Goal: Task Accomplishment & Management: Complete application form

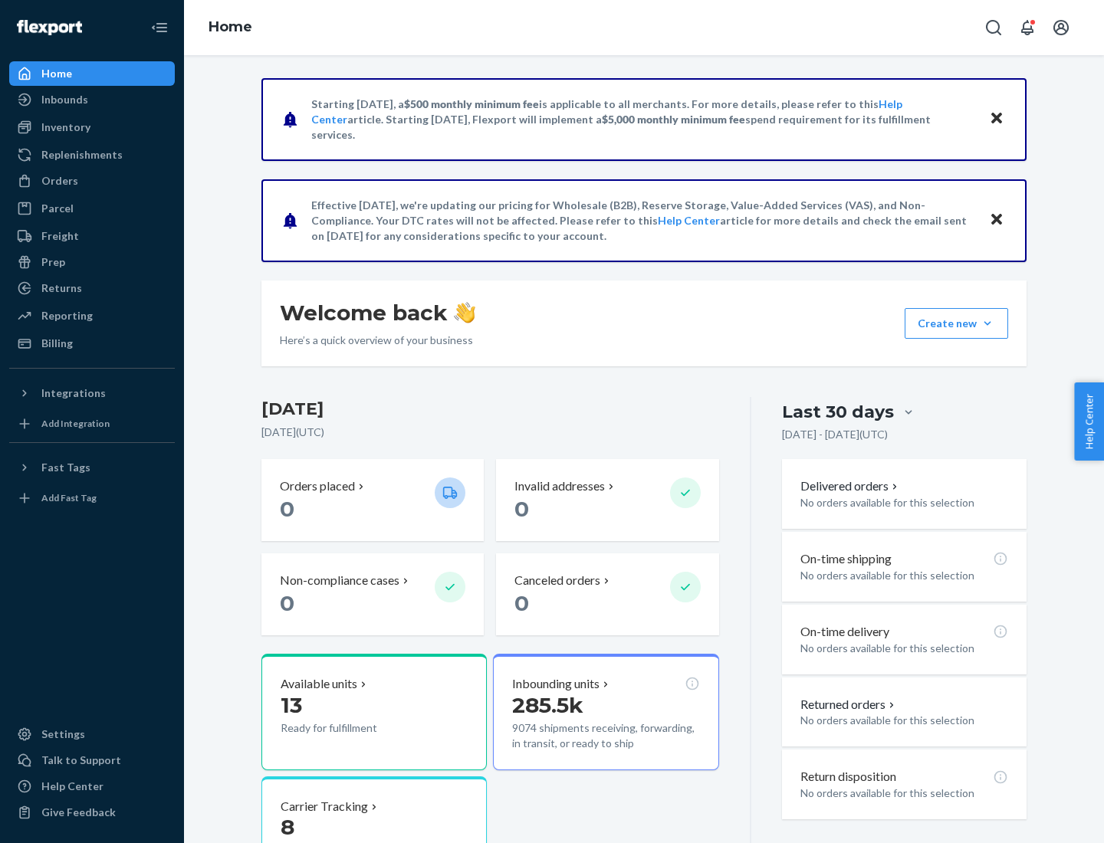
click at [988, 324] on button "Create new Create new inbound Create new order Create new product" at bounding box center [957, 323] width 104 height 31
click at [92, 100] on div "Inbounds" at bounding box center [92, 99] width 163 height 21
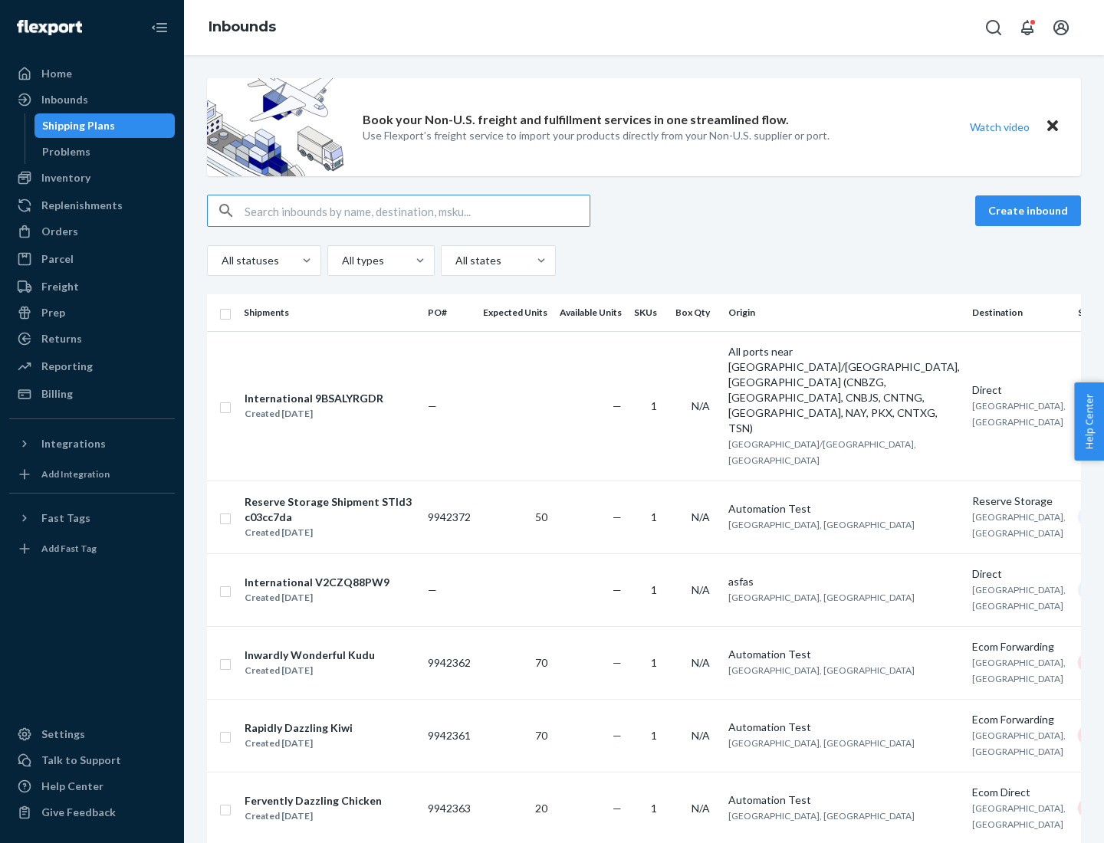
click at [1030, 211] on button "Create inbound" at bounding box center [1028, 211] width 106 height 31
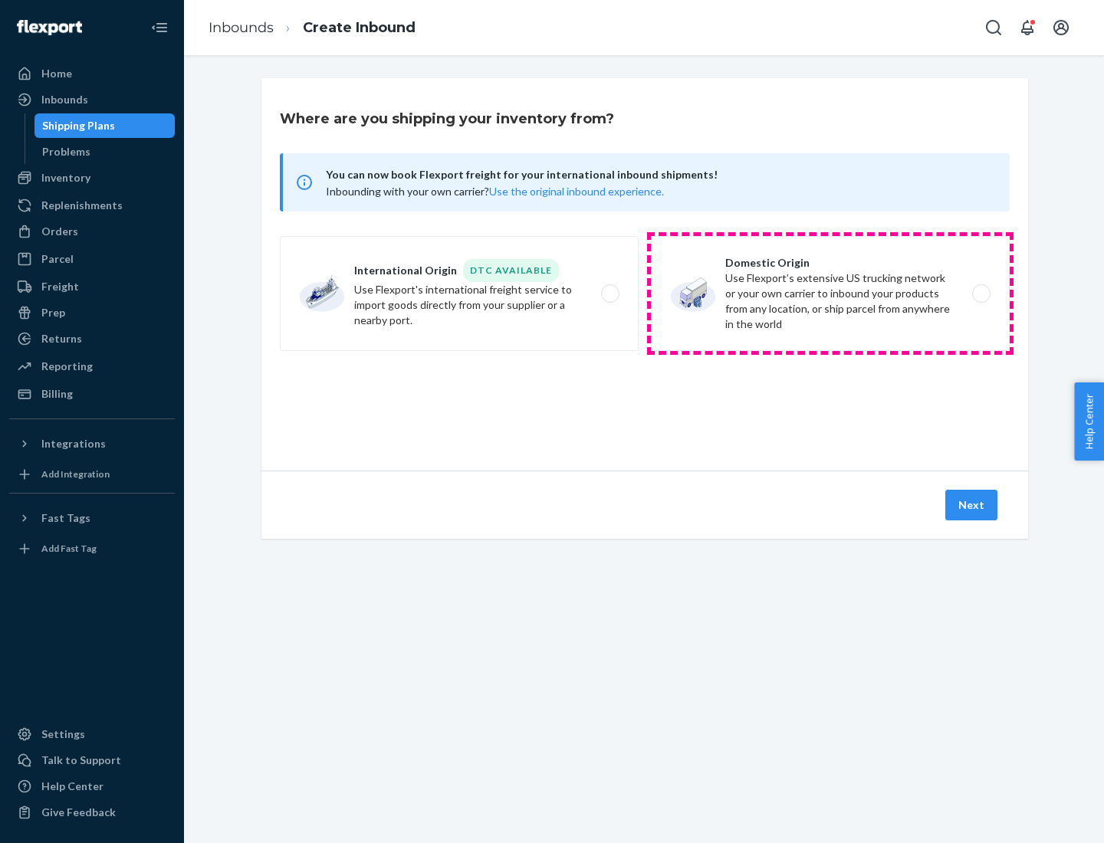
click at [830, 294] on label "Domestic Origin Use Flexport’s extensive US trucking network or your own carrie…" at bounding box center [830, 293] width 359 height 115
click at [981, 294] on input "Domestic Origin Use Flexport’s extensive US trucking network or your own carrie…" at bounding box center [986, 294] width 10 height 10
radio input "true"
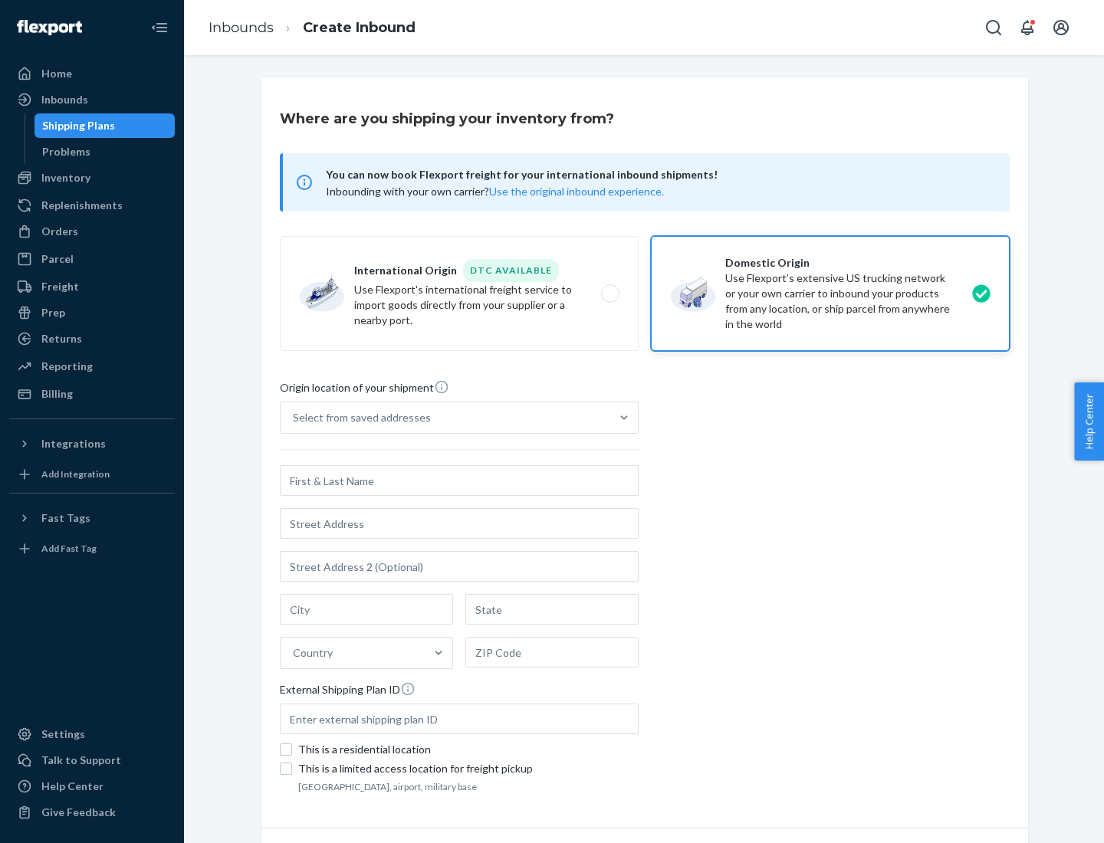
click at [358, 418] on div "Select from saved addresses" at bounding box center [362, 417] width 138 height 15
click at [294, 418] on input "Select from saved addresses" at bounding box center [294, 417] width 2 height 15
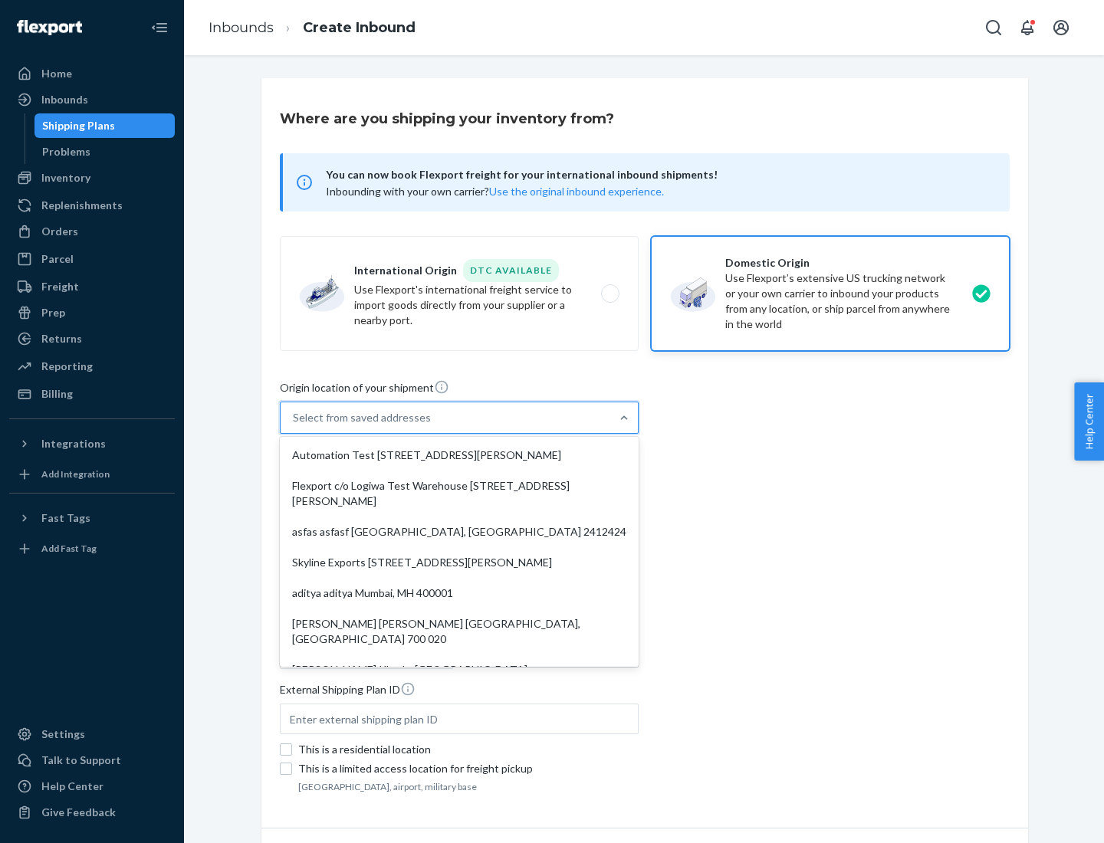
scroll to position [6, 0]
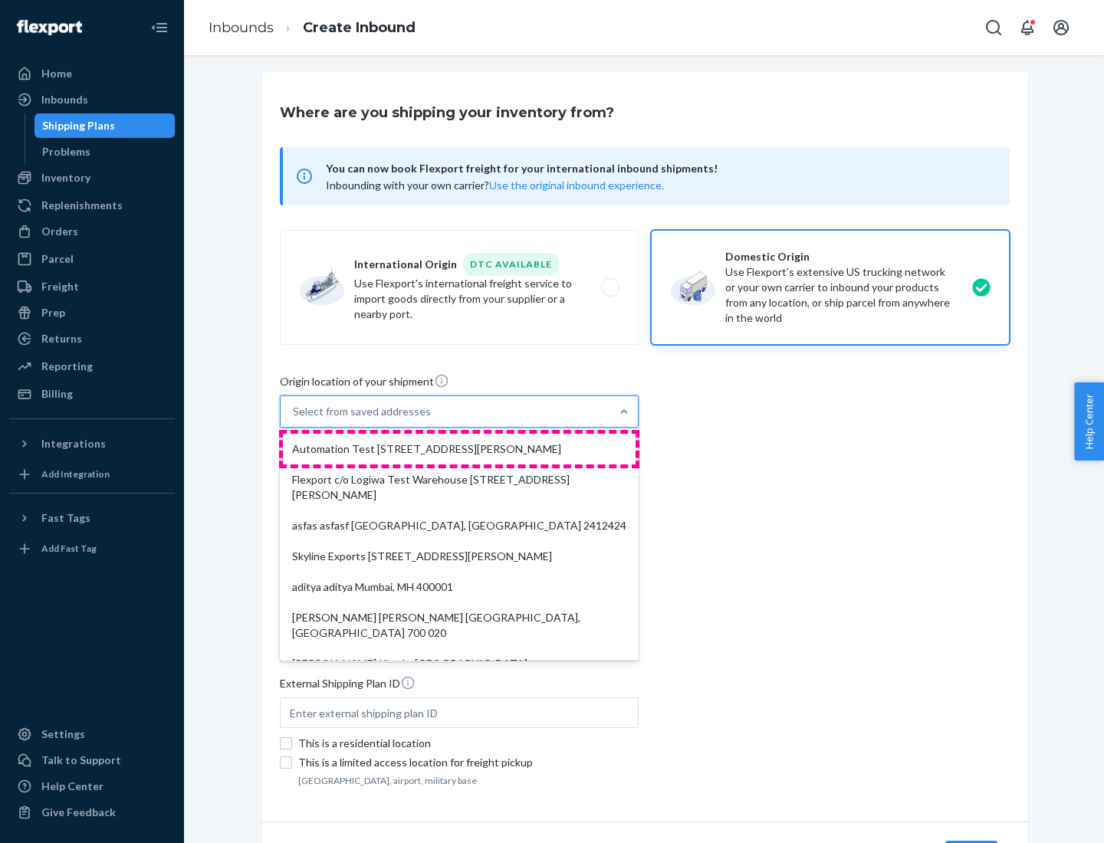
click at [459, 449] on div "Automation Test [STREET_ADDRESS][PERSON_NAME]" at bounding box center [459, 449] width 353 height 31
click at [294, 419] on input "option Automation Test [STREET_ADDRESS][PERSON_NAME]. 9 results available. Use …" at bounding box center [294, 411] width 2 height 15
type input "Automation Test"
type input "9th Floor"
type input "[GEOGRAPHIC_DATA]"
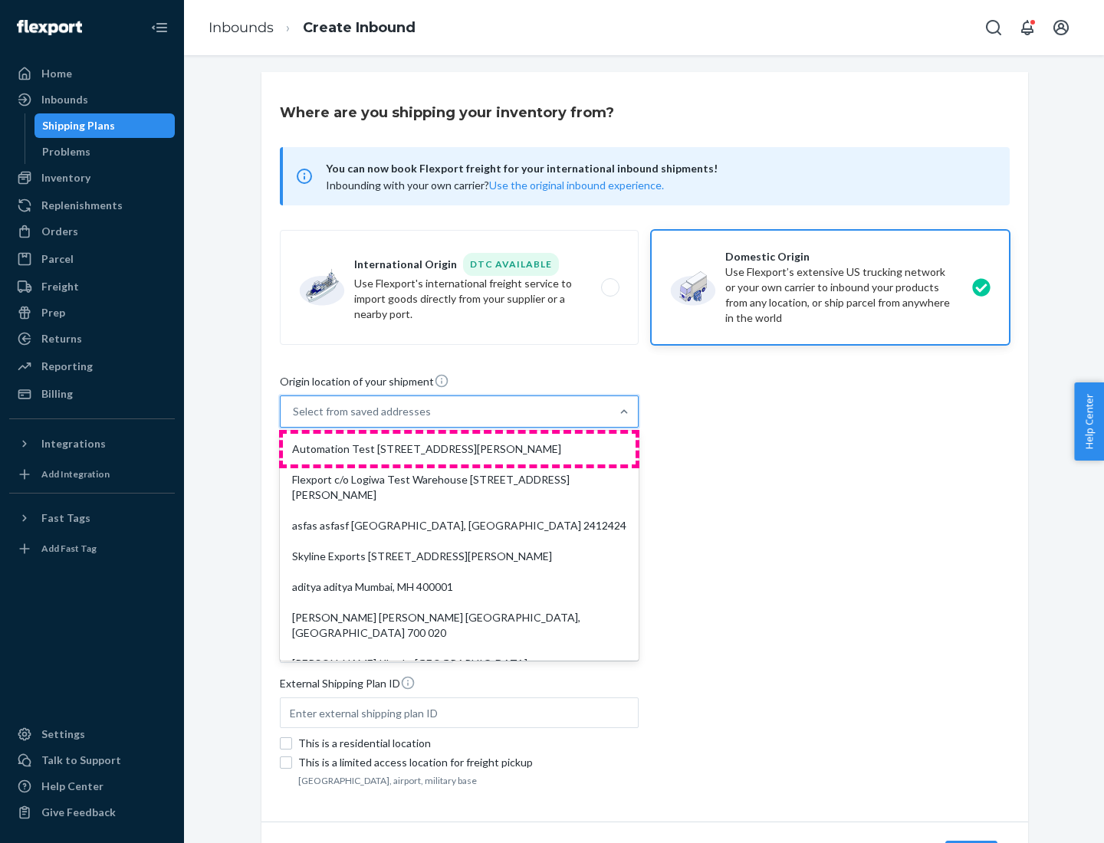
type input "CA"
type input "94104"
type input "[STREET_ADDRESS][PERSON_NAME]"
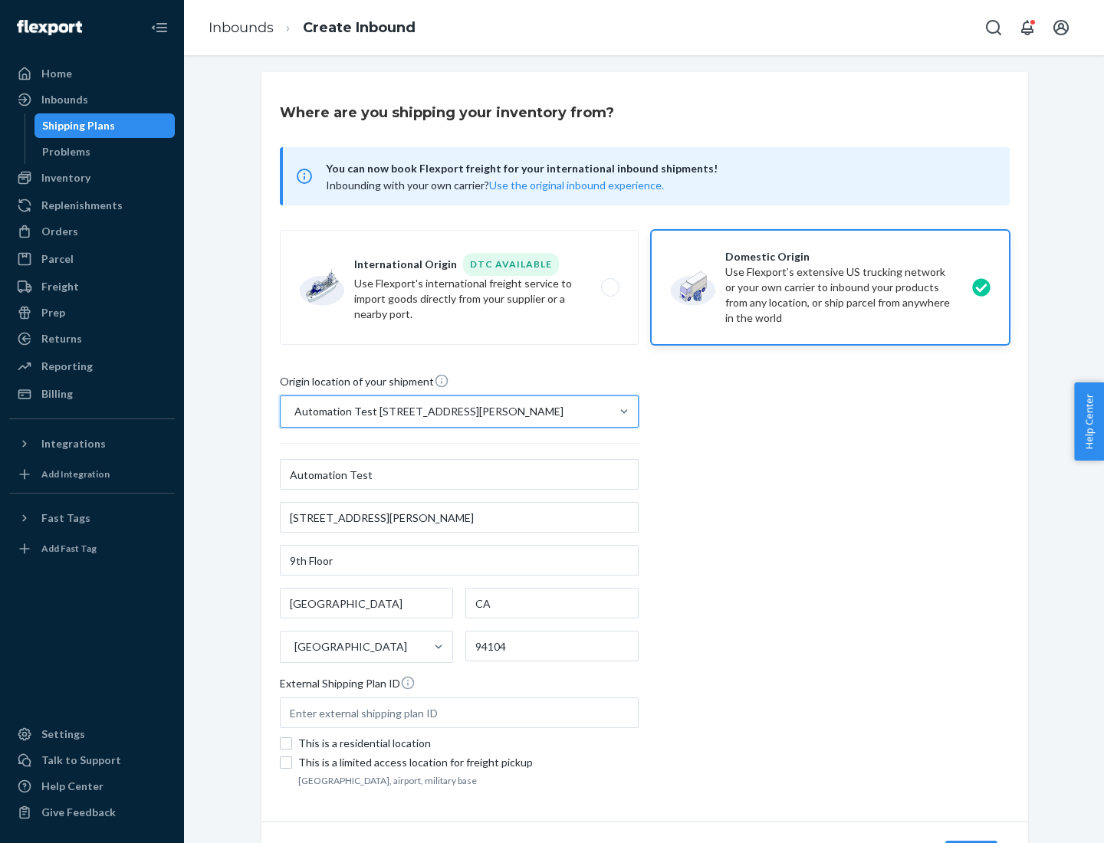
scroll to position [90, 0]
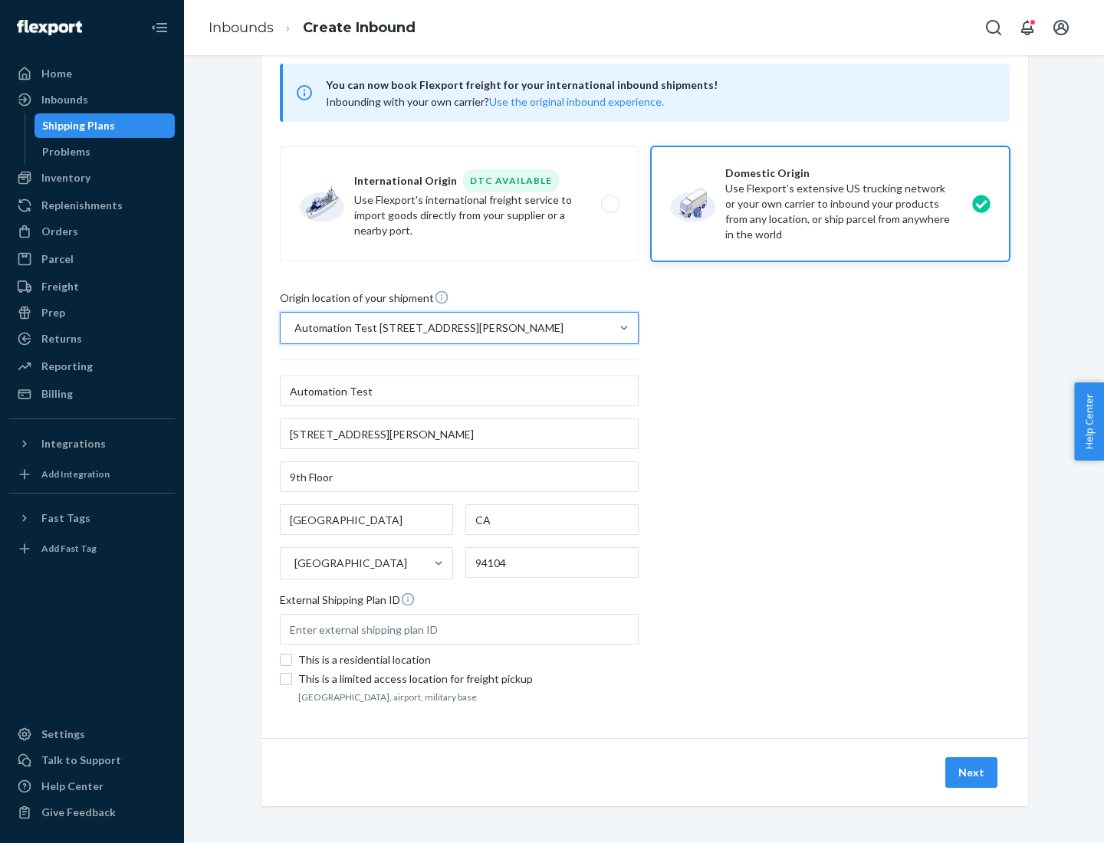
click at [972, 773] on button "Next" at bounding box center [971, 772] width 52 height 31
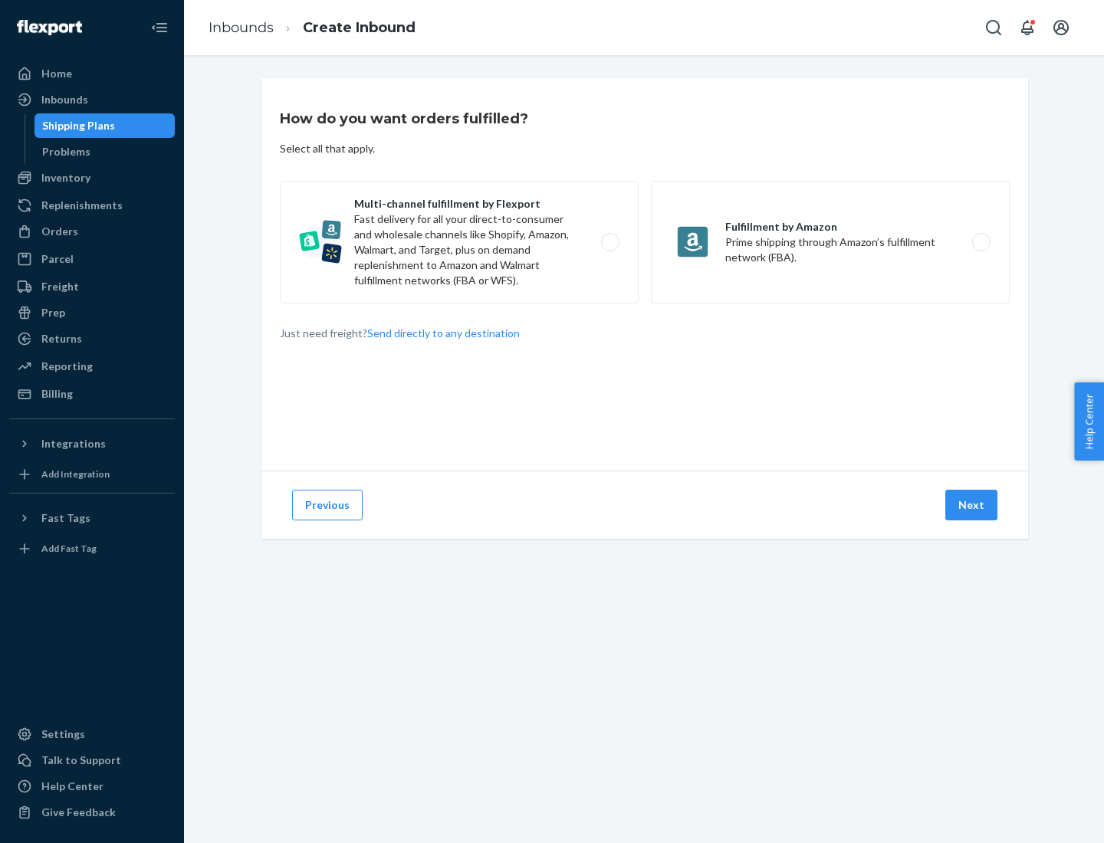
click at [459, 242] on label "Multi-channel fulfillment by Flexport Fast delivery for all your direct-to-cons…" at bounding box center [459, 242] width 359 height 123
click at [610, 242] on input "Multi-channel fulfillment by Flexport Fast delivery for all your direct-to-cons…" at bounding box center [615, 243] width 10 height 10
radio input "true"
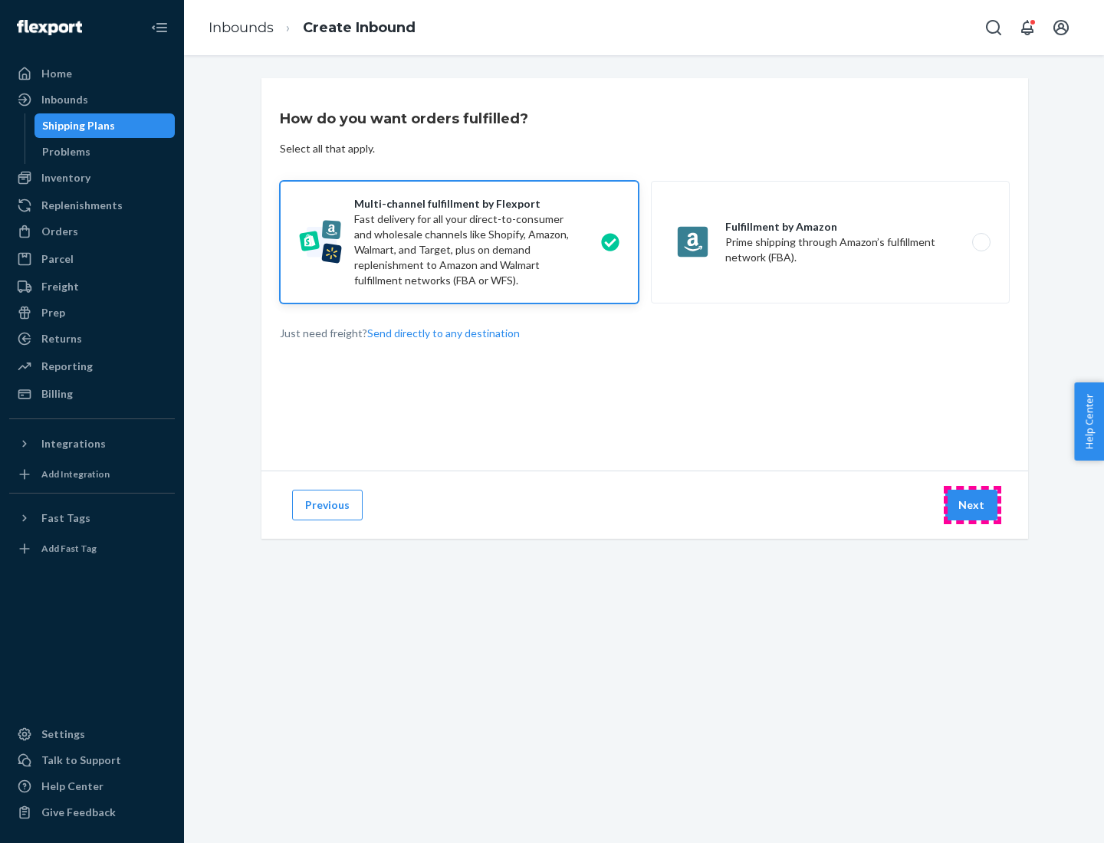
click at [972, 505] on button "Next" at bounding box center [971, 505] width 52 height 31
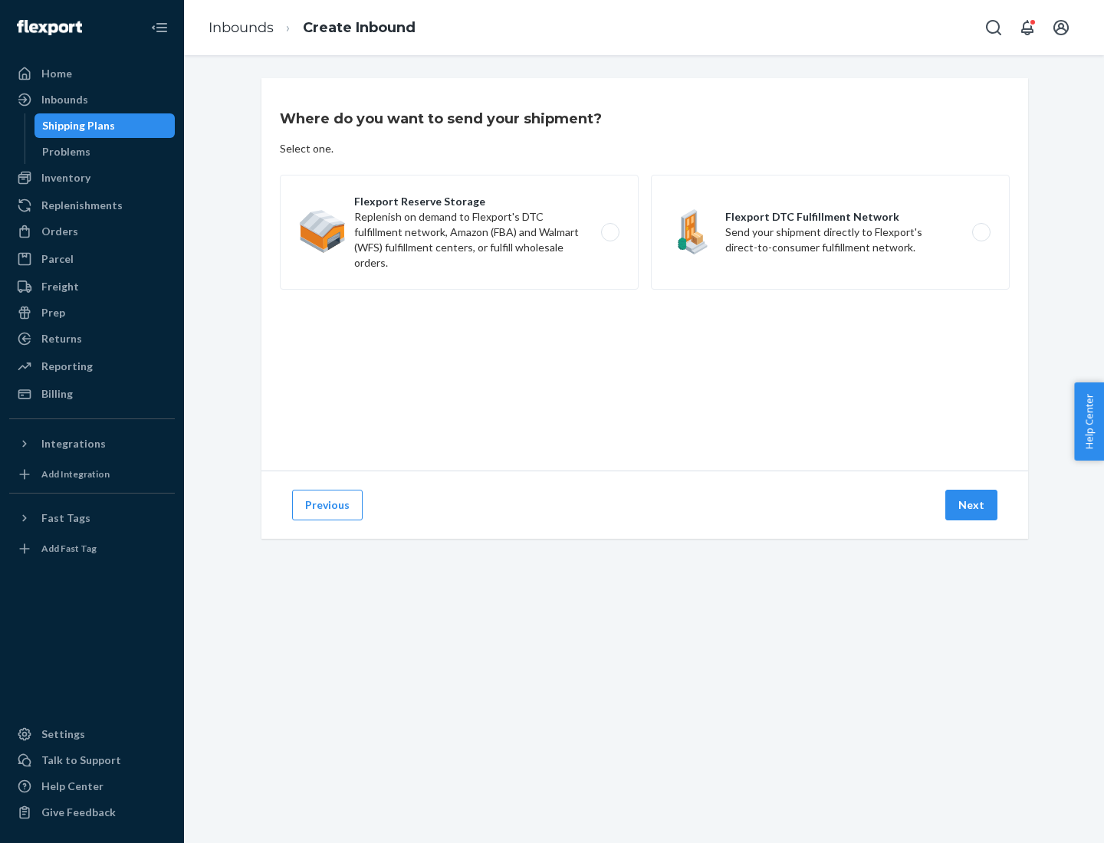
click at [830, 232] on label "Flexport DTC Fulfillment Network Send your shipment directly to Flexport's dire…" at bounding box center [830, 232] width 359 height 115
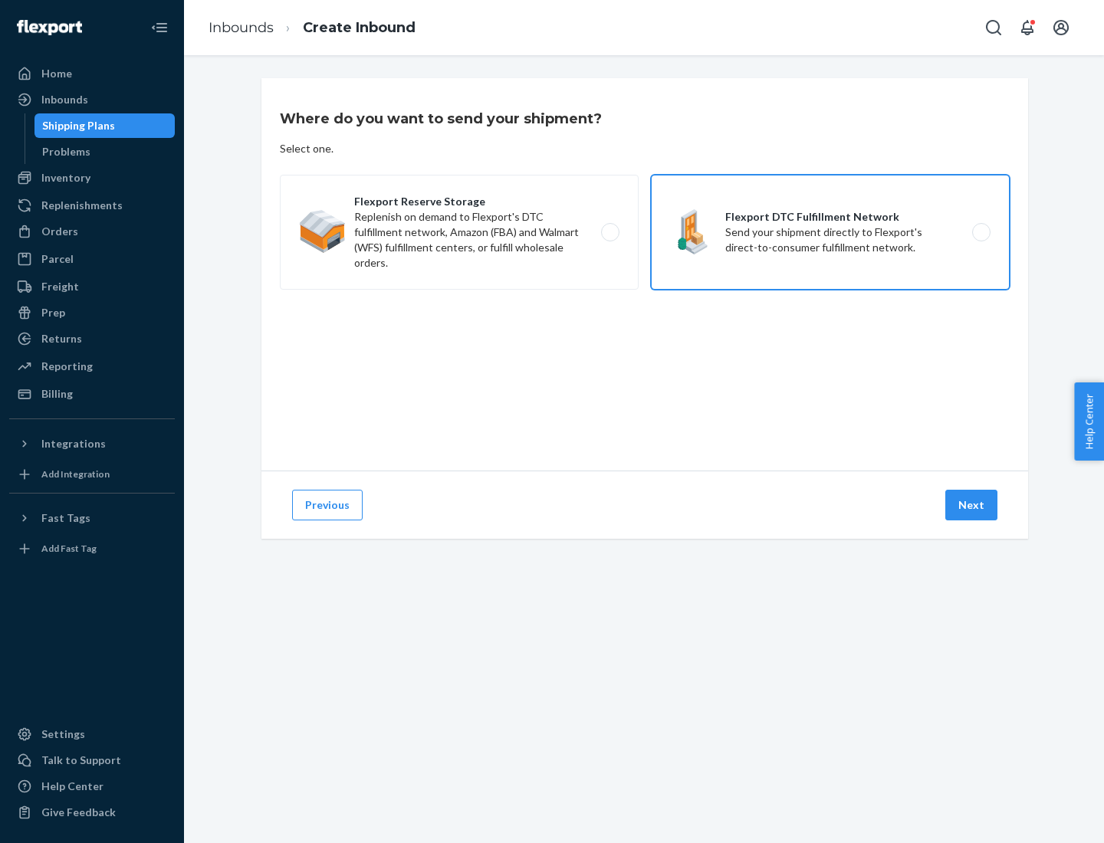
click at [981, 232] on input "Flexport DTC Fulfillment Network Send your shipment directly to Flexport's dire…" at bounding box center [986, 233] width 10 height 10
radio input "true"
click at [972, 505] on button "Next" at bounding box center [971, 505] width 52 height 31
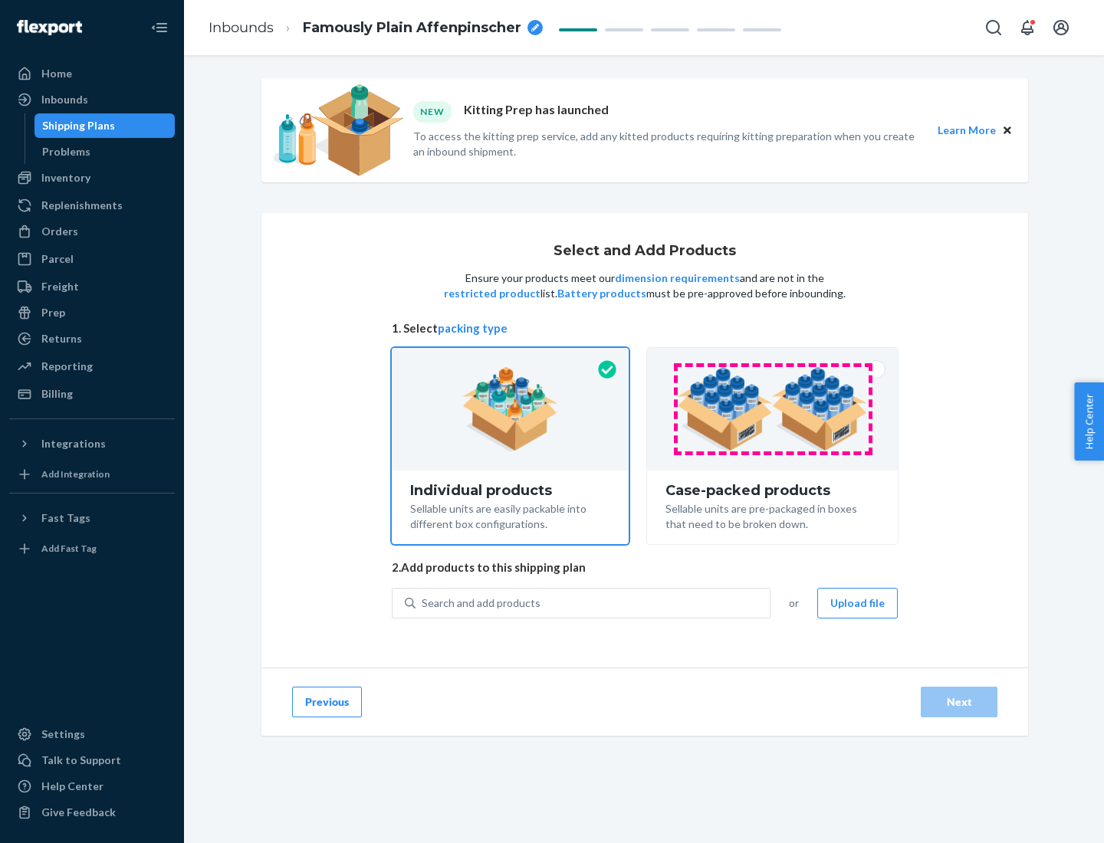
click at [773, 409] on img at bounding box center [772, 409] width 191 height 84
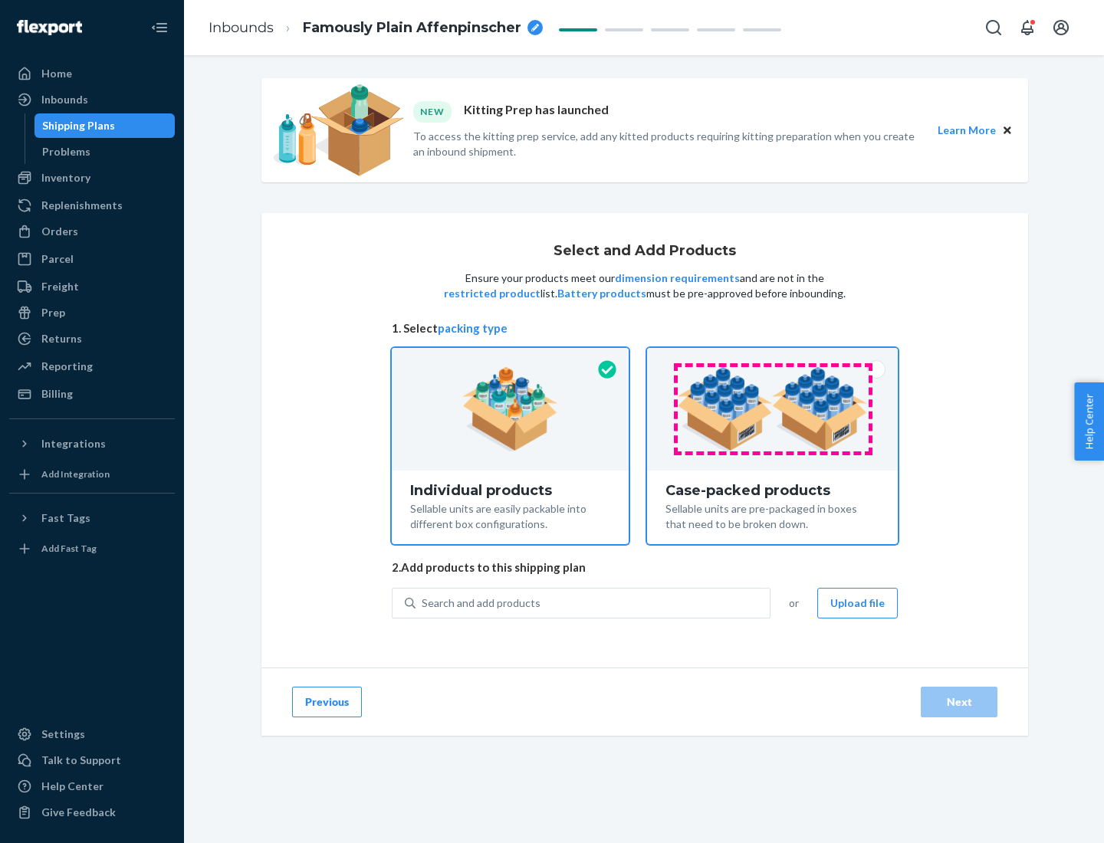
click at [773, 358] on input "Case-packed products Sellable units are pre-packaged in boxes that need to be b…" at bounding box center [772, 353] width 10 height 10
radio input "true"
radio input "false"
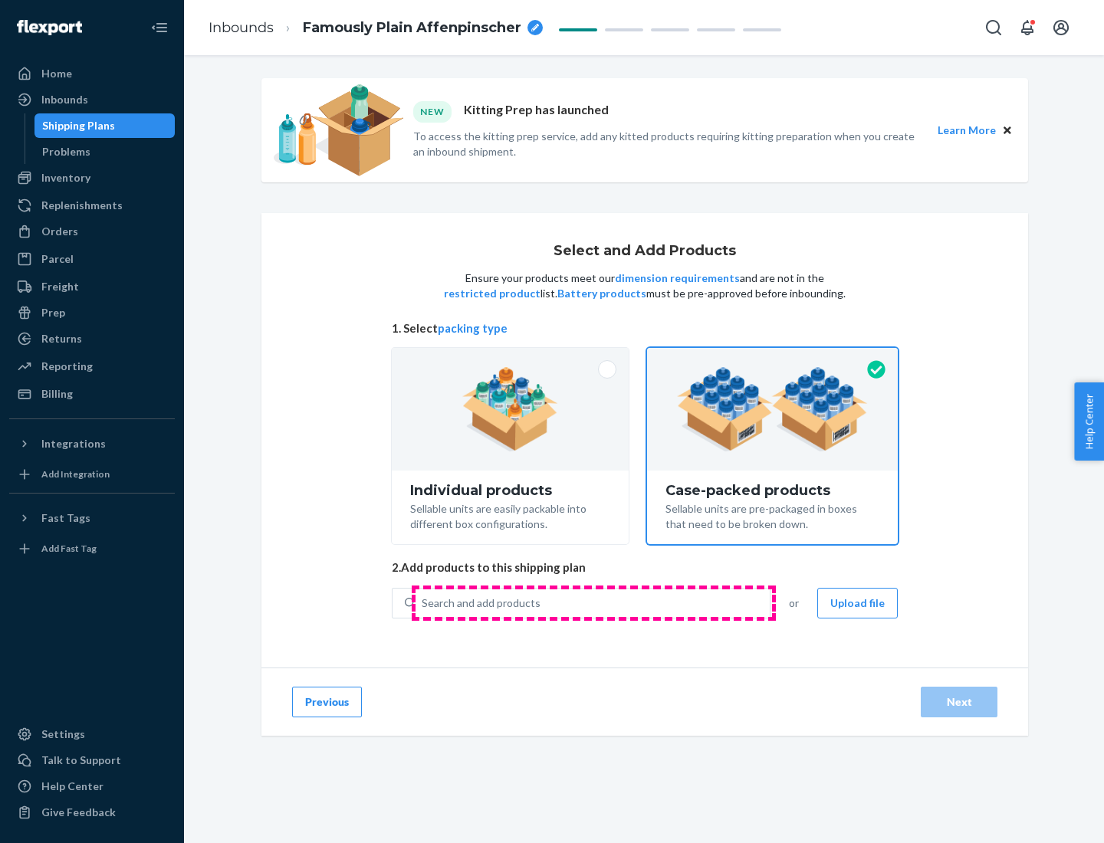
click at [593, 603] on div "Search and add products" at bounding box center [593, 604] width 354 height 28
click at [423, 603] on input "Search and add products" at bounding box center [423, 603] width 2 height 15
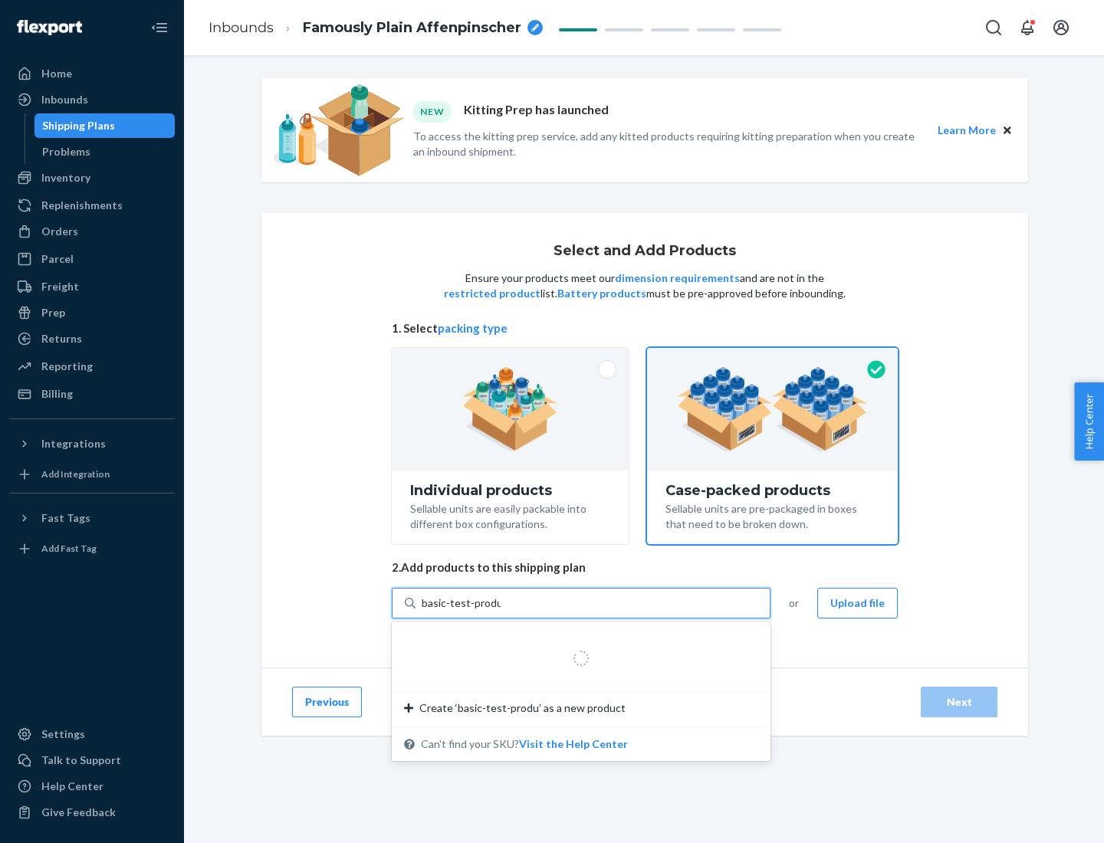
type input "basic-test-product-1"
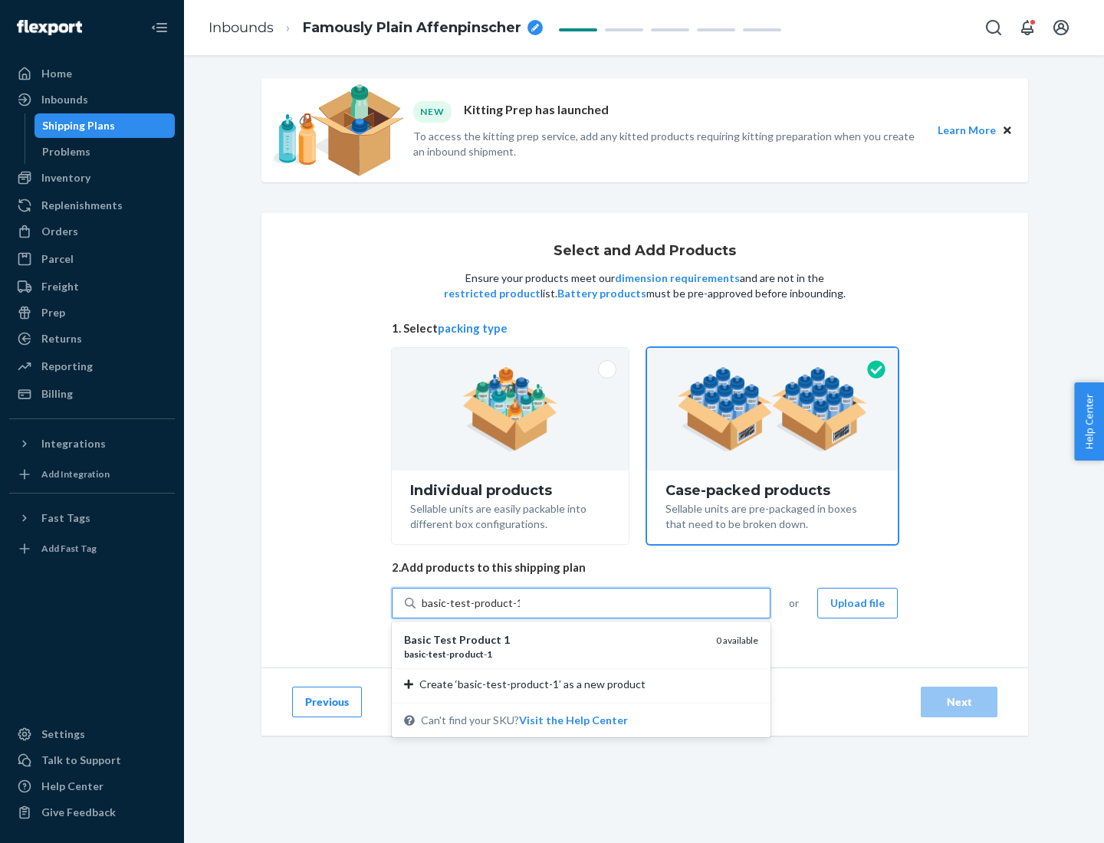
click at [554, 654] on div "basic - test - product - 1" at bounding box center [554, 654] width 300 height 13
click at [520, 611] on input "basic-test-product-1" at bounding box center [471, 603] width 98 height 15
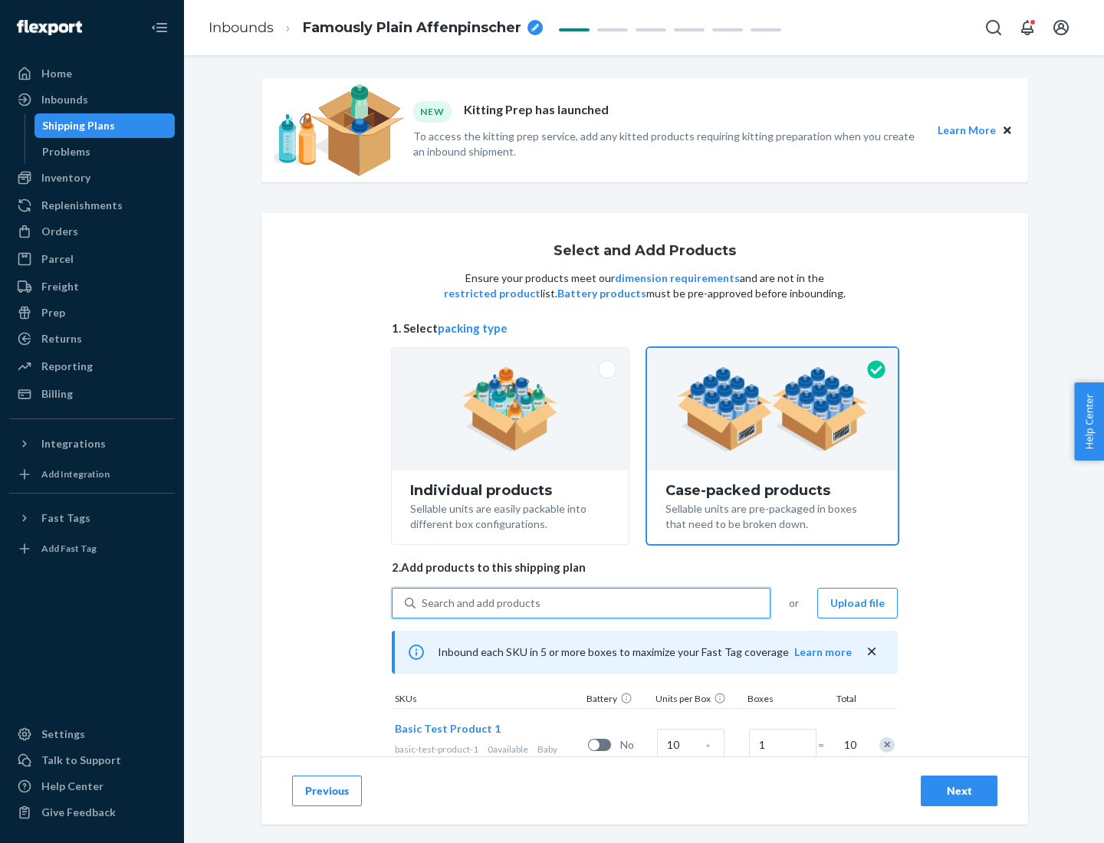
scroll to position [55, 0]
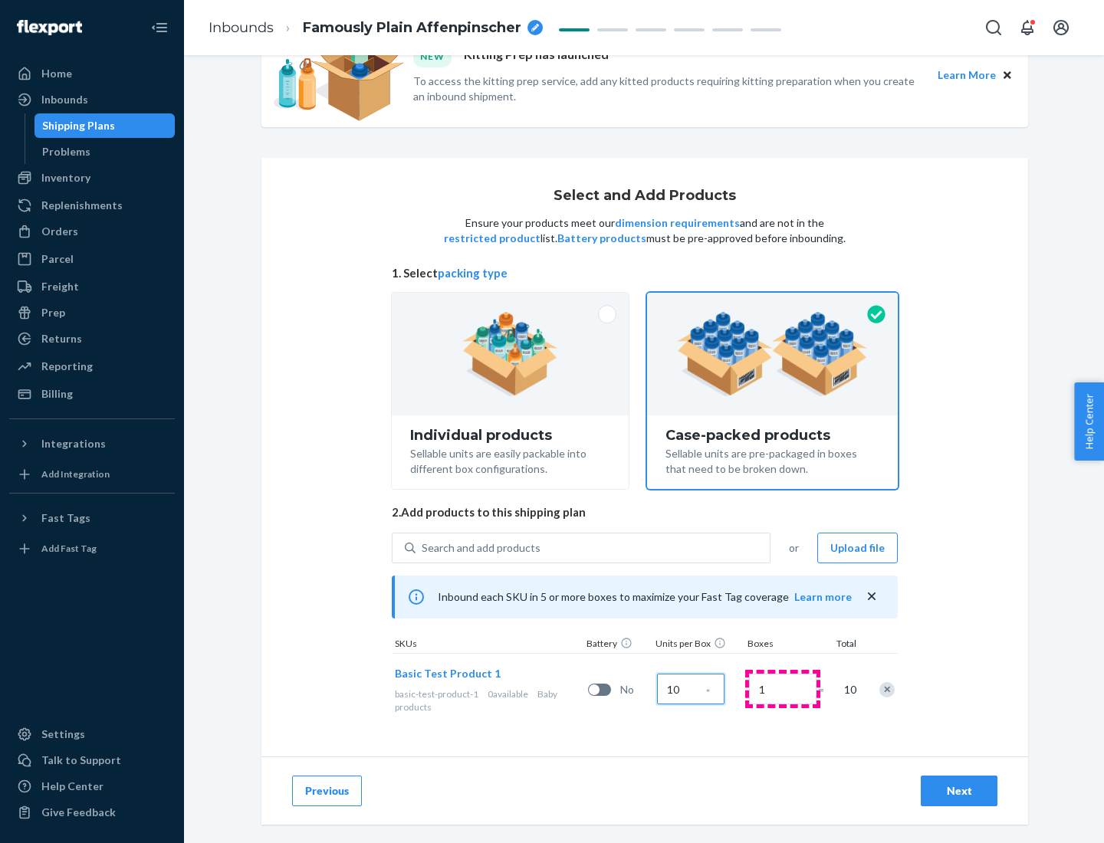
type input "10"
type input "7"
click at [959, 791] on div "Next" at bounding box center [959, 791] width 51 height 15
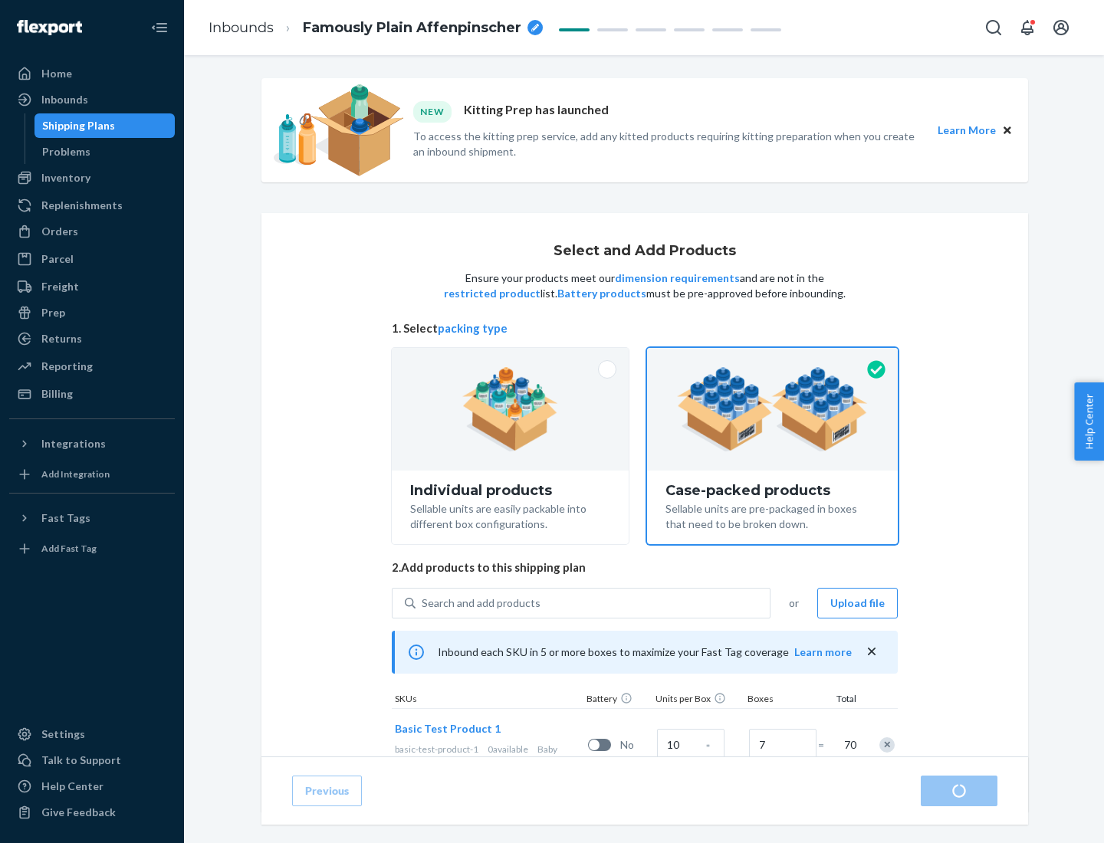
radio input "true"
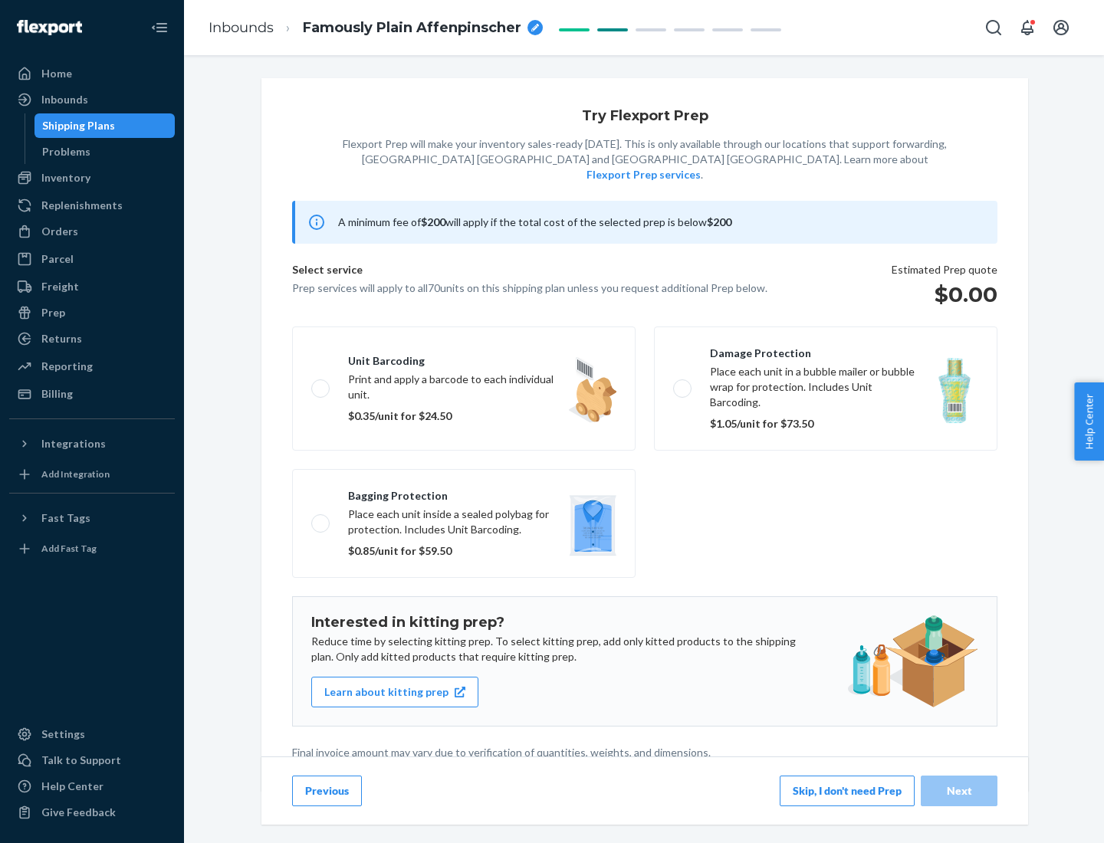
scroll to position [4, 0]
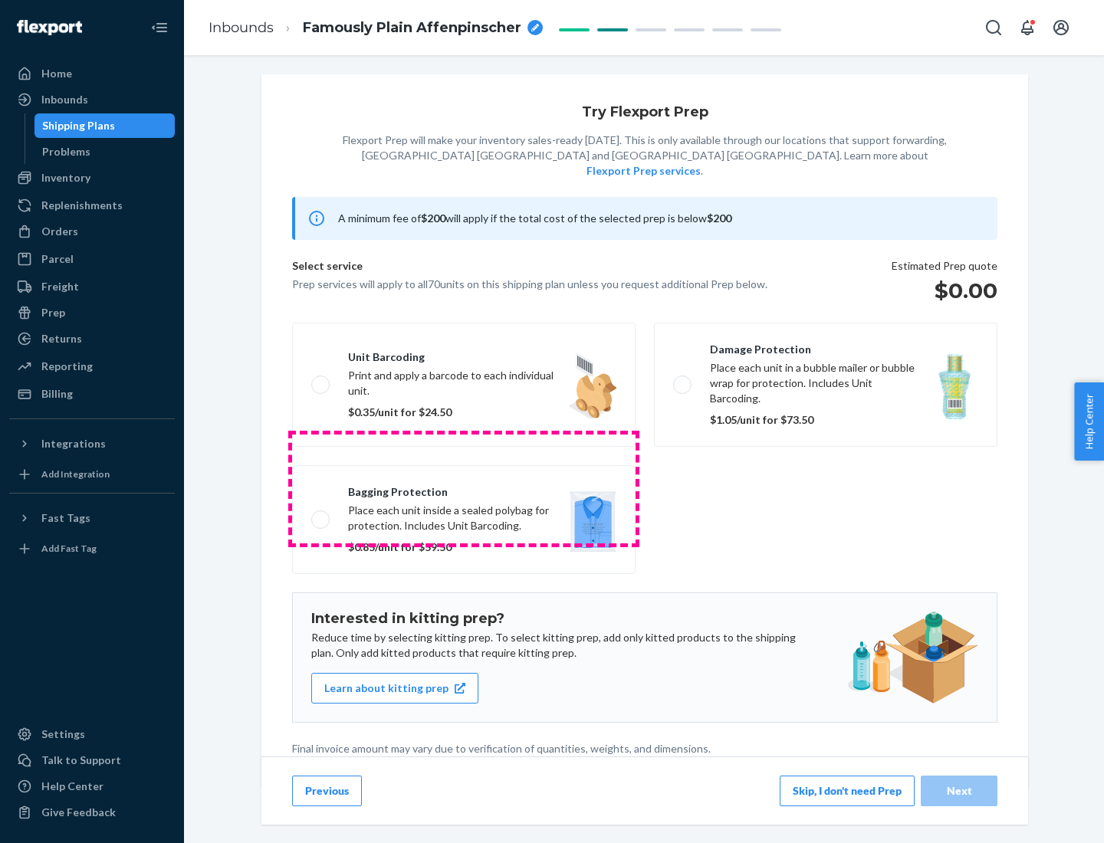
click at [464, 488] on label "Bagging protection Place each unit inside a sealed polybag for protection. Incl…" at bounding box center [463, 519] width 343 height 109
click at [321, 514] on input "Bagging protection Place each unit inside a sealed polybag for protection. Incl…" at bounding box center [316, 519] width 10 height 10
checkbox input "true"
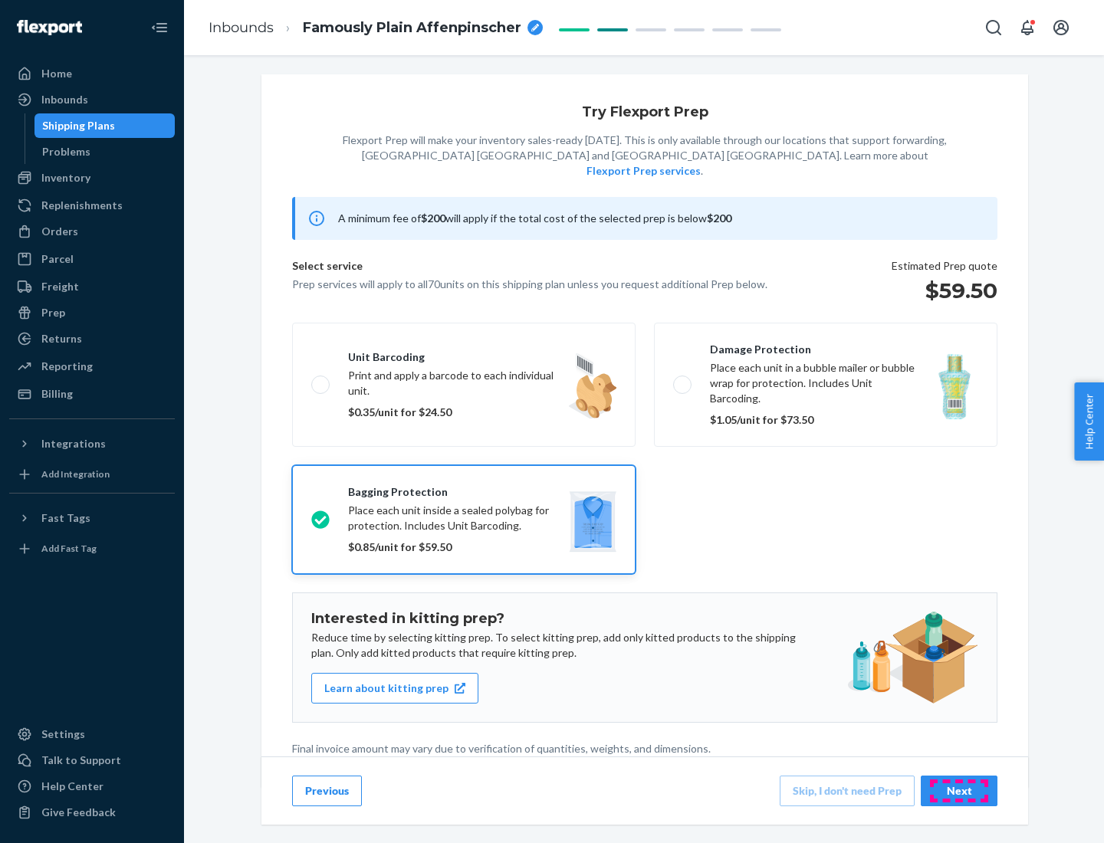
click at [959, 790] on div "Next" at bounding box center [959, 791] width 51 height 15
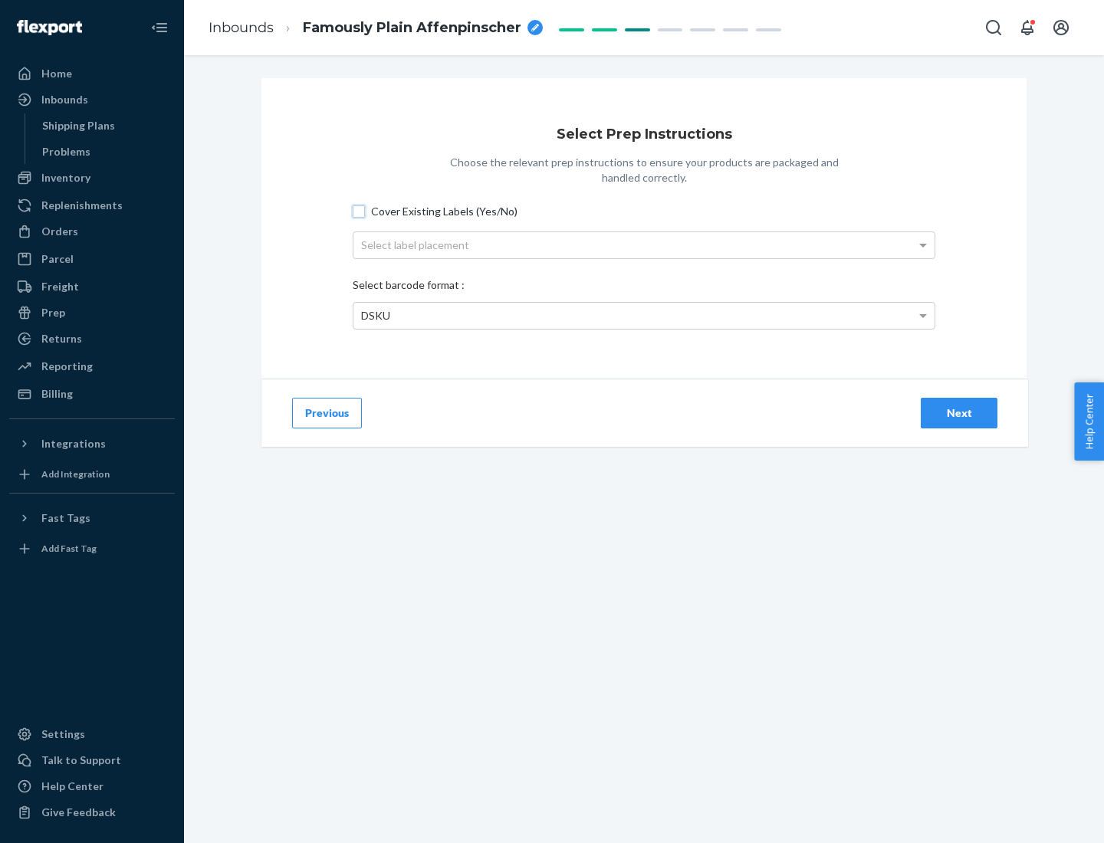
click at [359, 211] on input "Cover Existing Labels (Yes/No)" at bounding box center [359, 211] width 12 height 12
checkbox input "true"
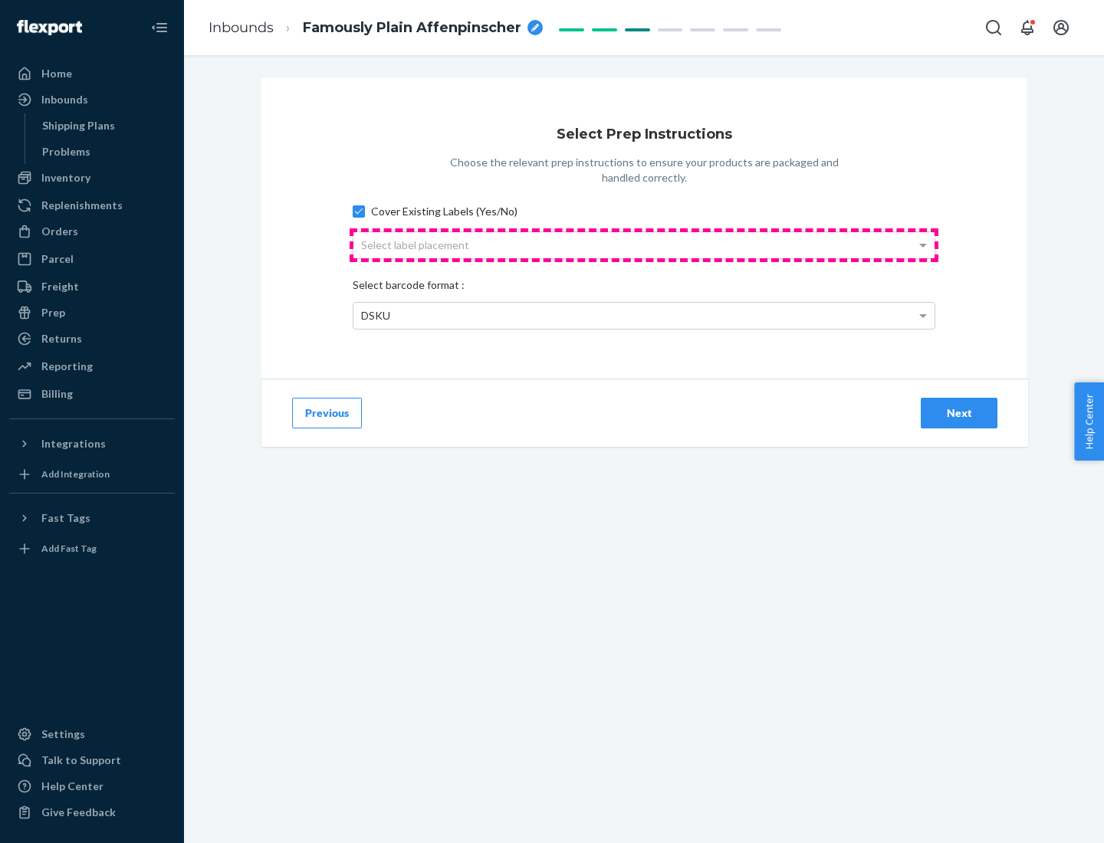
click at [644, 245] on div "Select label placement" at bounding box center [643, 245] width 581 height 26
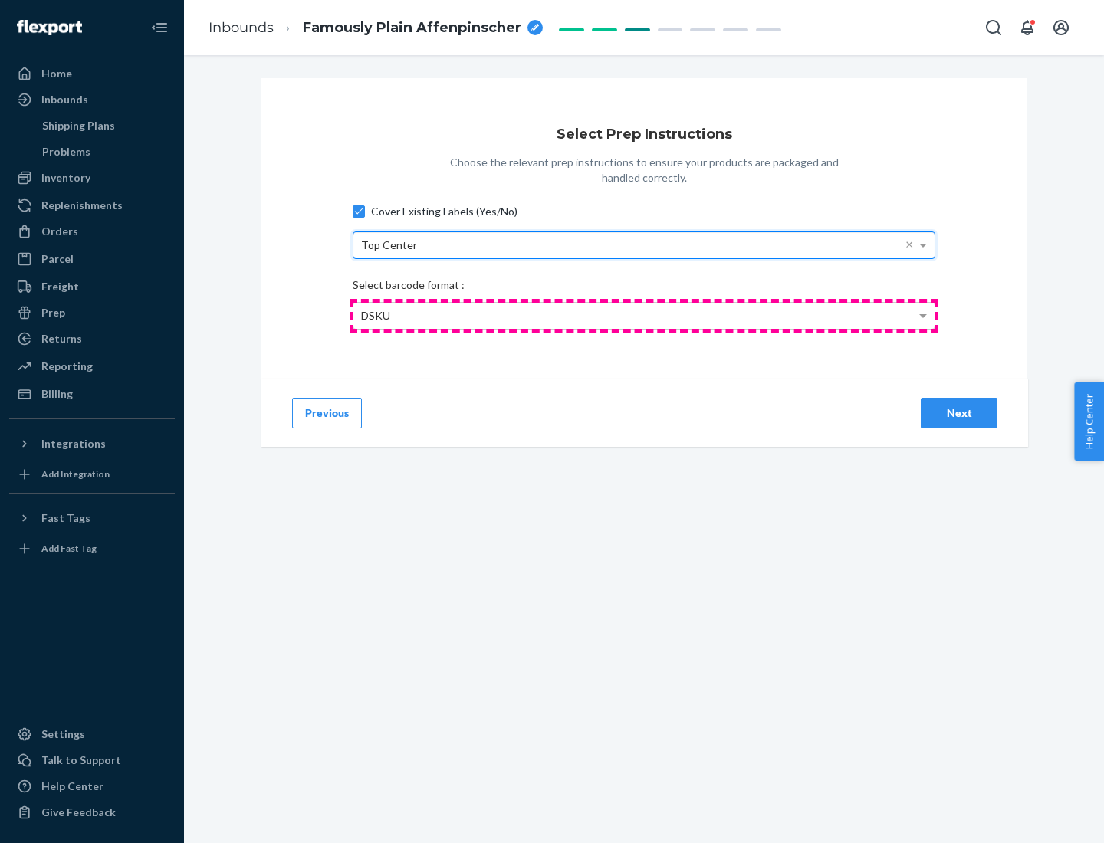
click at [644, 315] on div "DSKU" at bounding box center [643, 316] width 581 height 26
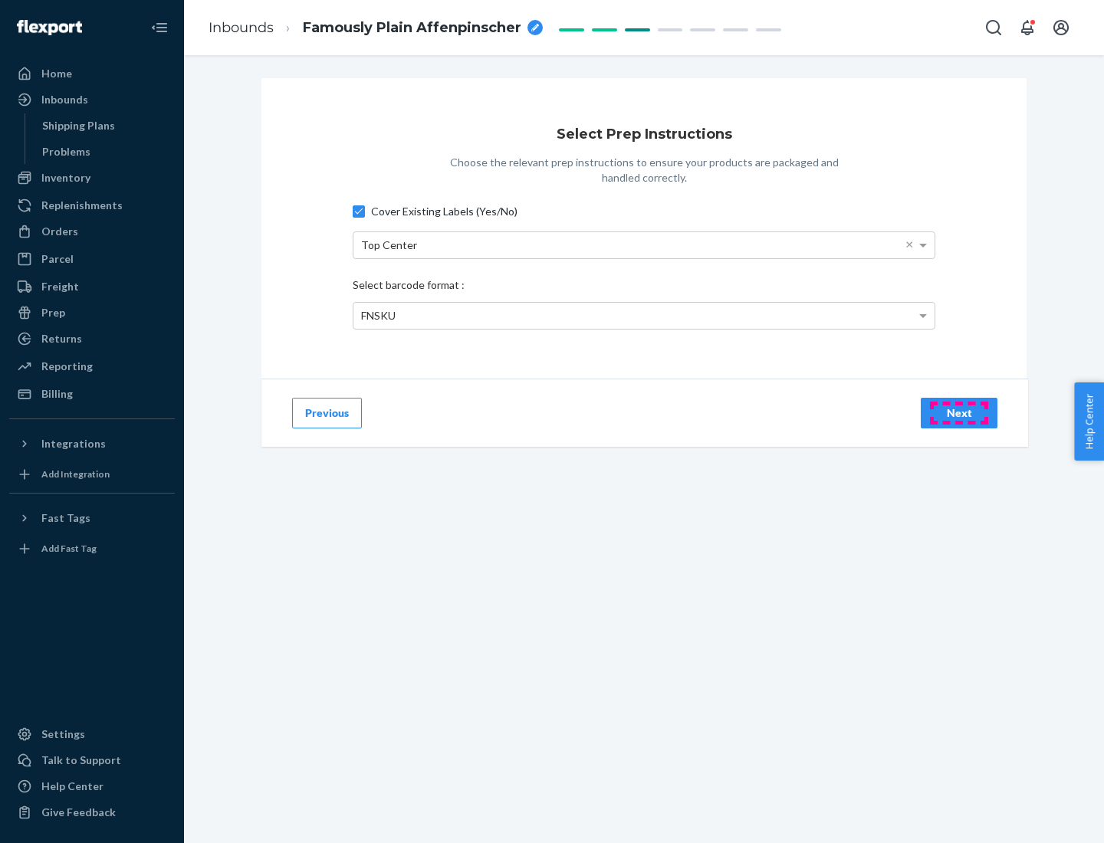
click at [959, 412] on div "Next" at bounding box center [959, 413] width 51 height 15
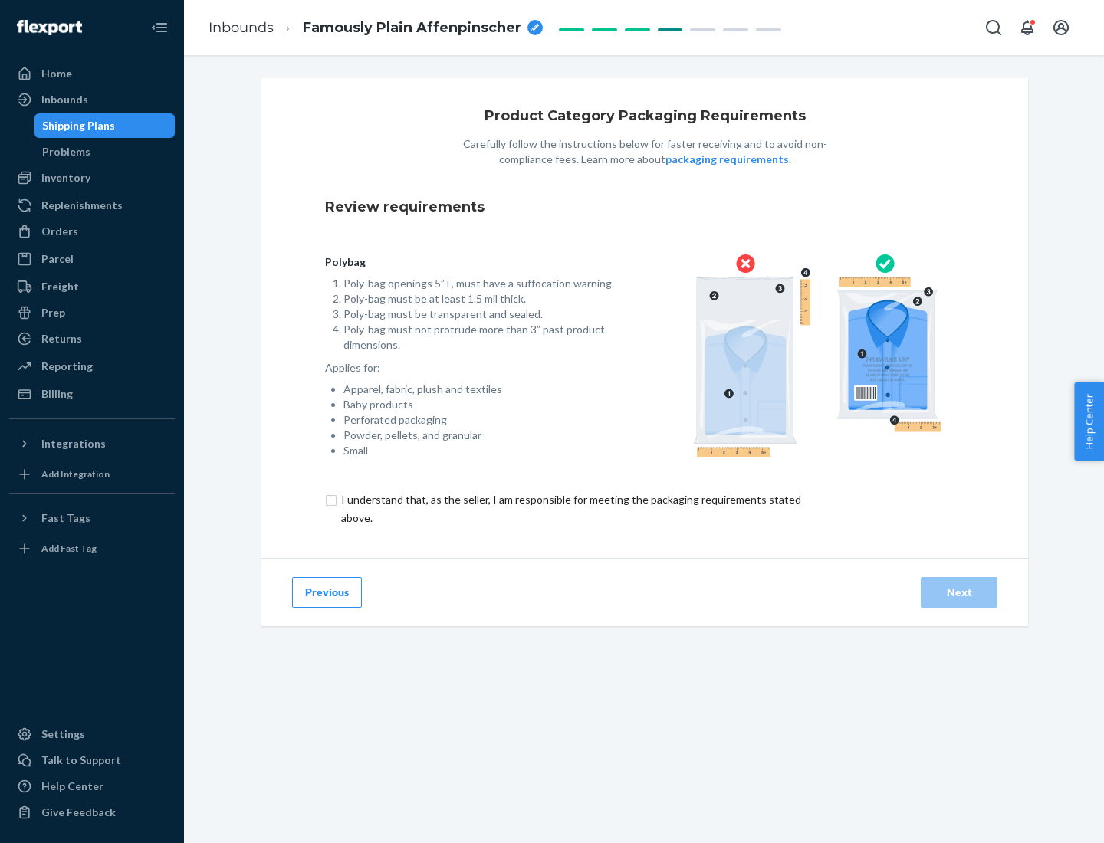
click at [570, 508] on input "checkbox" at bounding box center [580, 509] width 510 height 37
checkbox input "true"
click at [959, 592] on div "Next" at bounding box center [959, 592] width 51 height 15
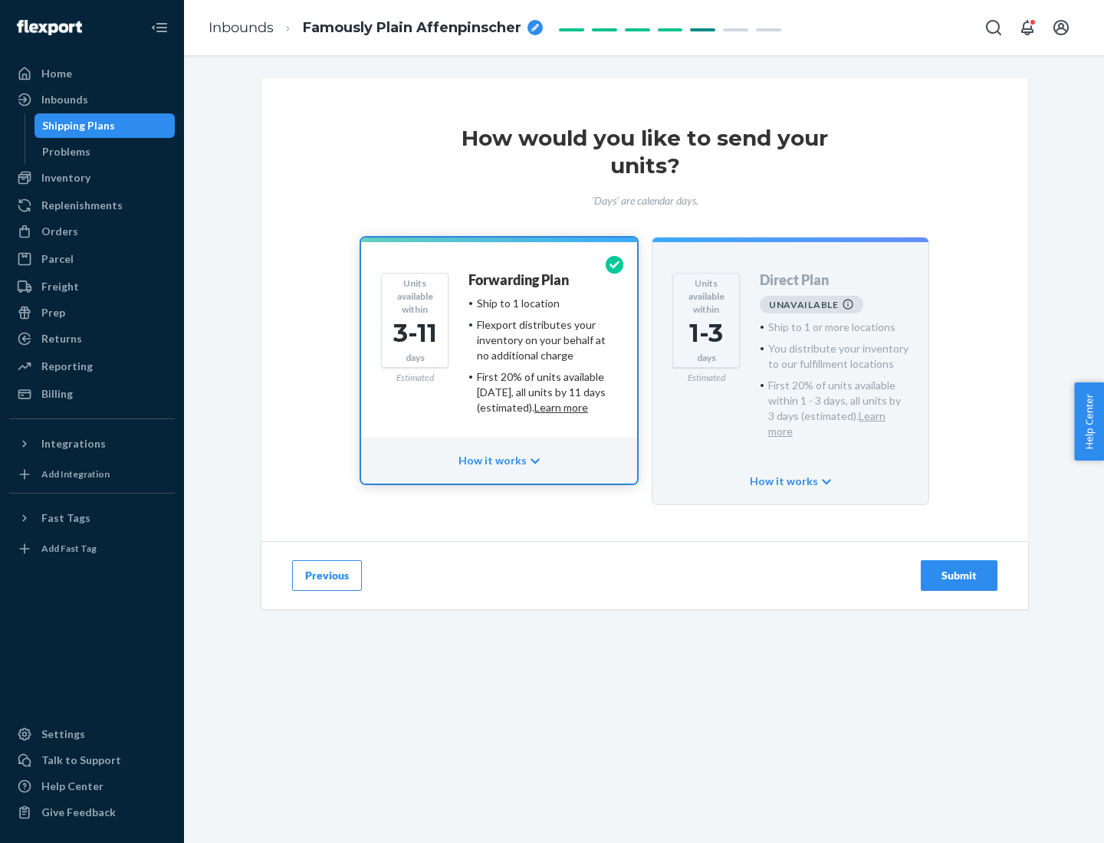
click at [520, 280] on h4 "Forwarding Plan" at bounding box center [518, 280] width 100 height 15
click at [959, 568] on div "Submit" at bounding box center [959, 575] width 51 height 15
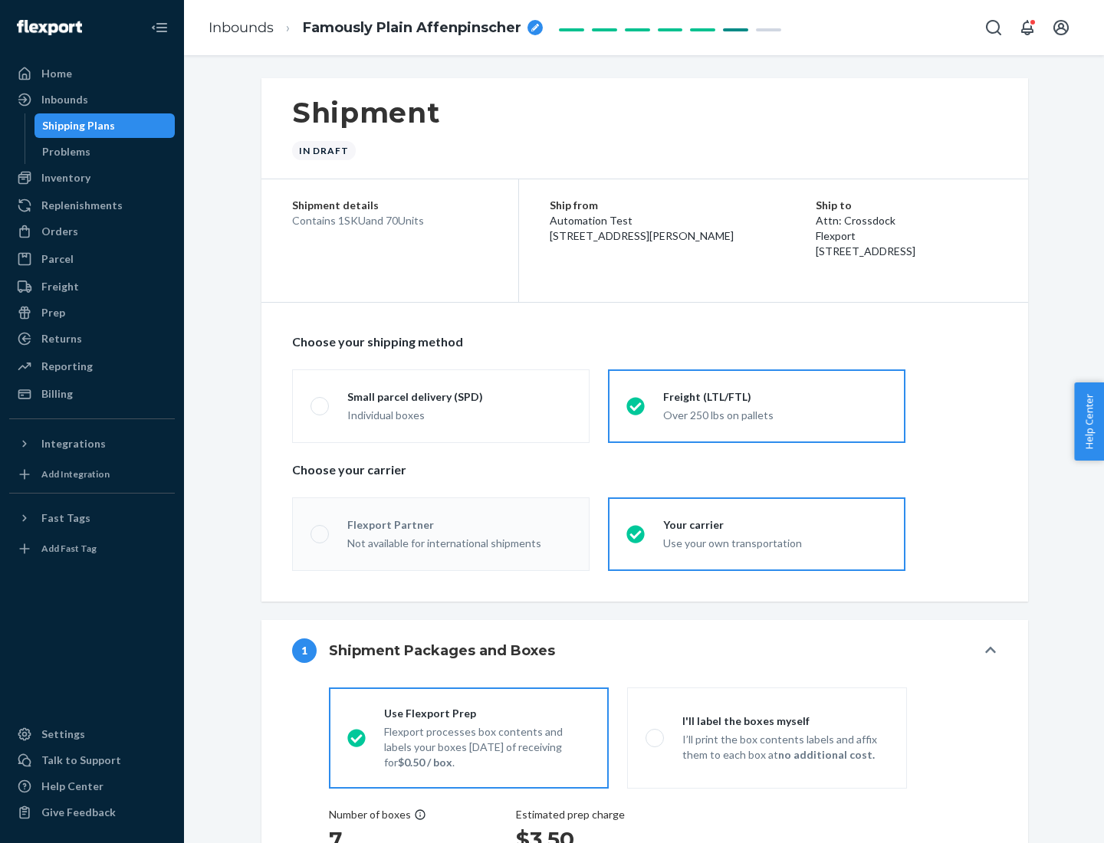
radio input "true"
radio input "false"
radio input "true"
radio input "false"
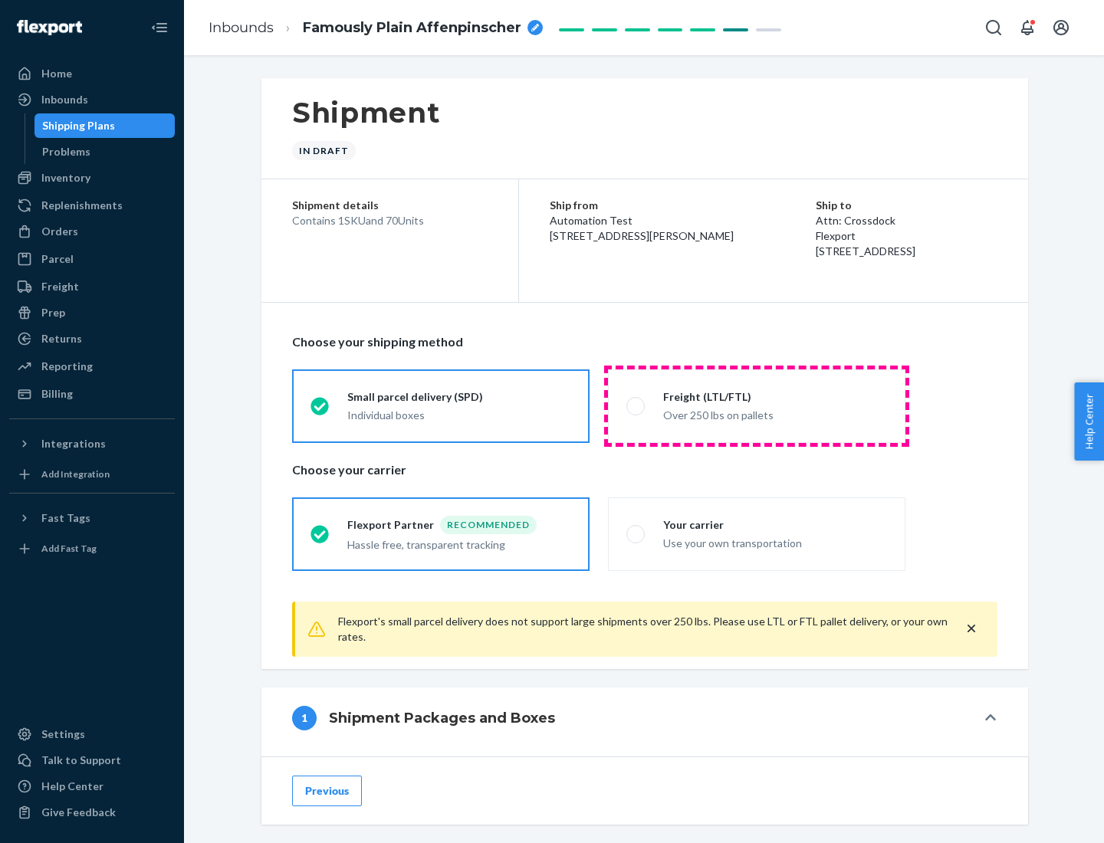
click at [757, 406] on div "Over 250 lbs on pallets" at bounding box center [775, 414] width 224 height 18
click at [636, 406] on input "Freight (LTL/FTL) Over 250 lbs on pallets" at bounding box center [631, 406] width 10 height 10
radio input "true"
radio input "false"
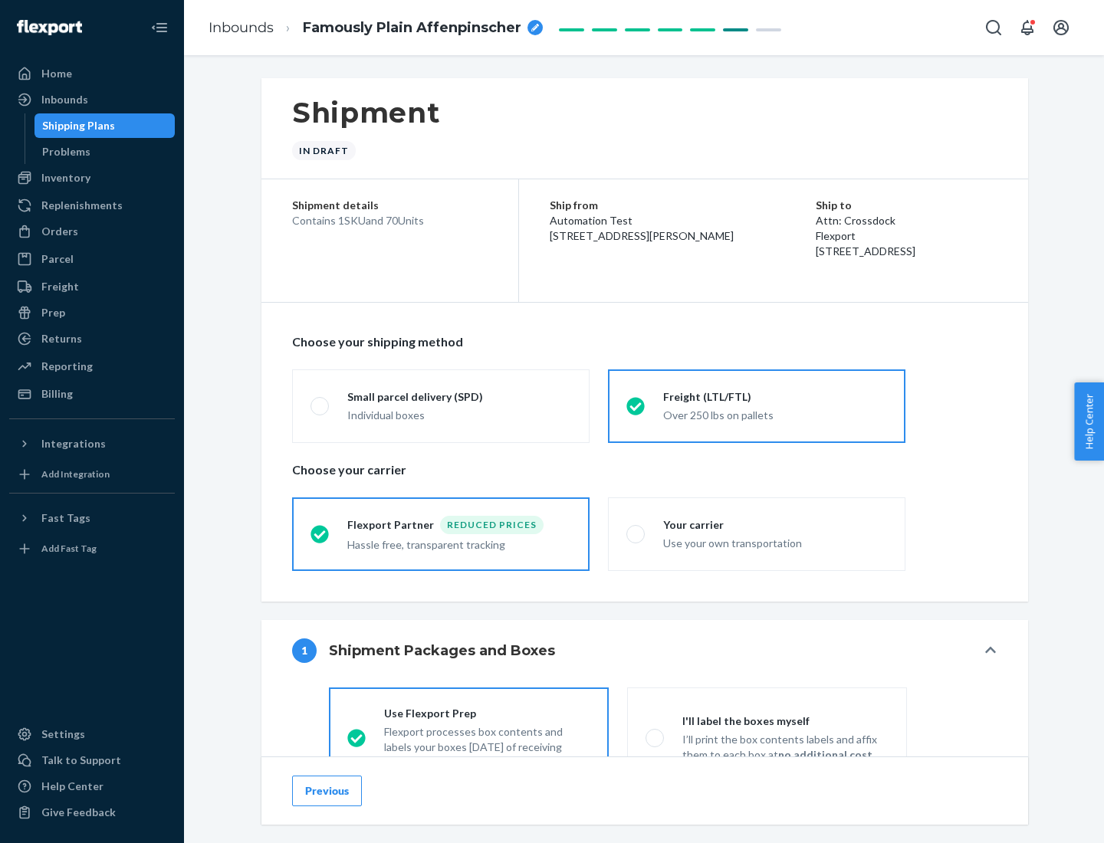
scroll to position [85, 0]
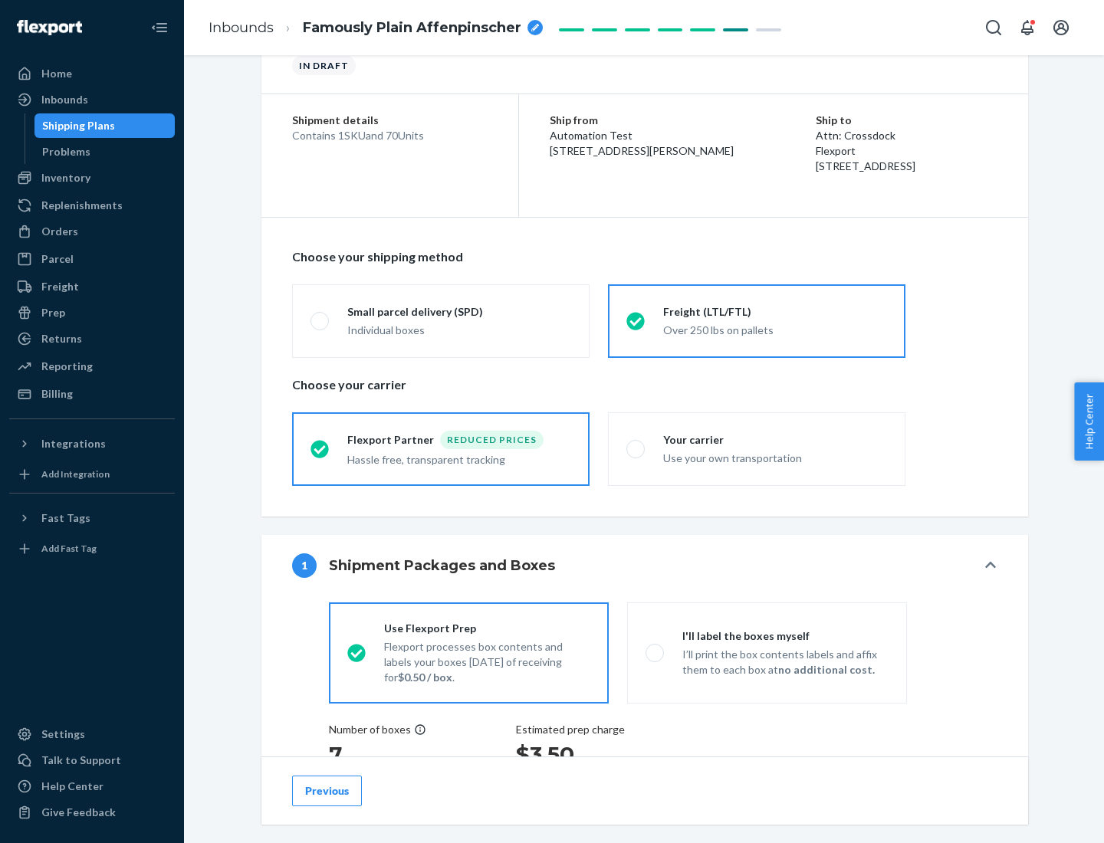
click at [441, 449] on div "Hassle free, transparent tracking" at bounding box center [459, 458] width 224 height 18
click at [320, 449] on input "Flexport Partner Reduced prices Hassle free, transparent tracking" at bounding box center [316, 449] width 10 height 10
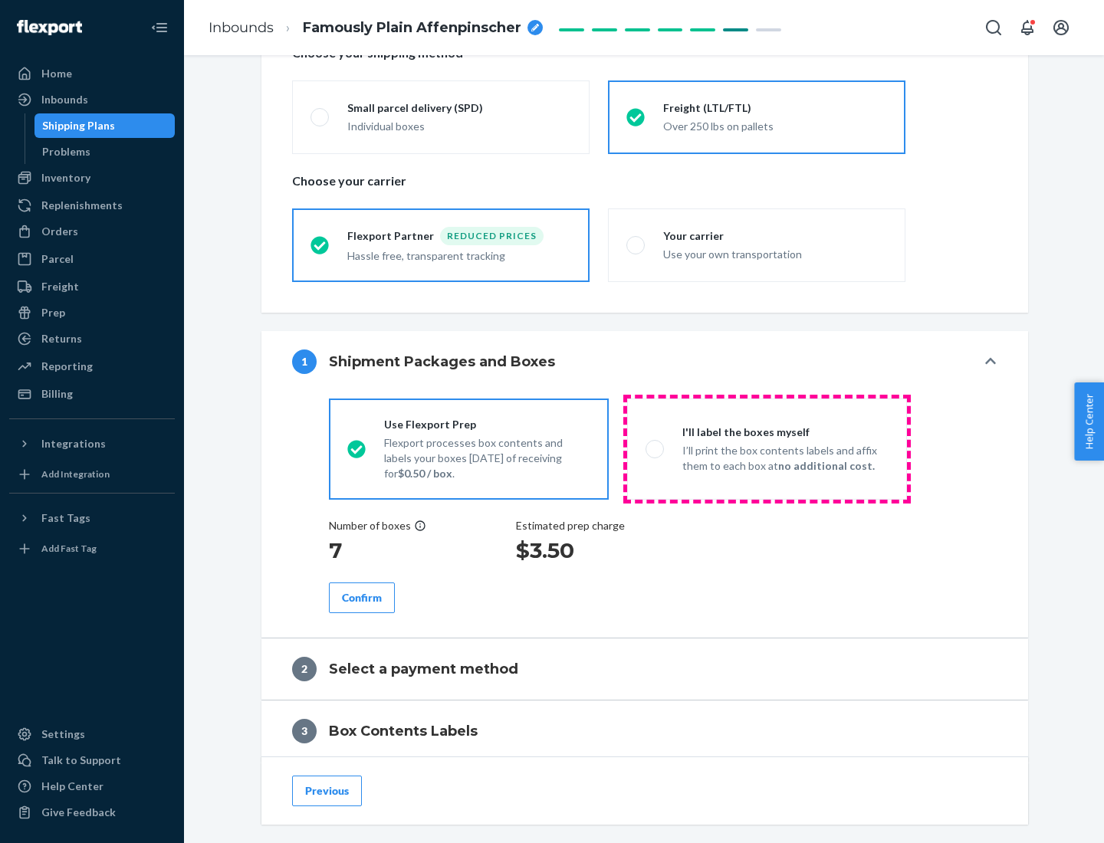
click at [767, 449] on p "I’ll print the box contents labels and affix them to each box at no additional …" at bounding box center [785, 458] width 206 height 31
click at [656, 449] on input "I'll label the boxes myself I’ll print the box contents labels and affix them t…" at bounding box center [651, 449] width 10 height 10
radio input "true"
radio input "false"
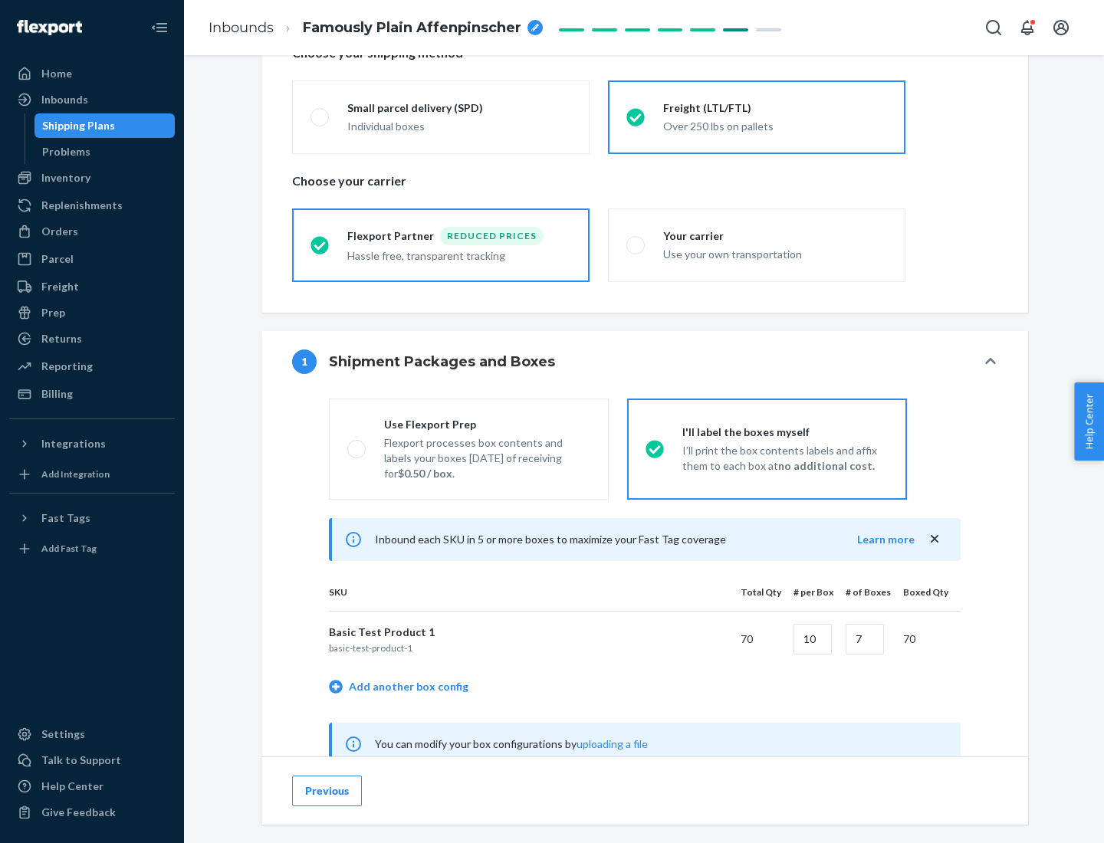
scroll to position [479, 0]
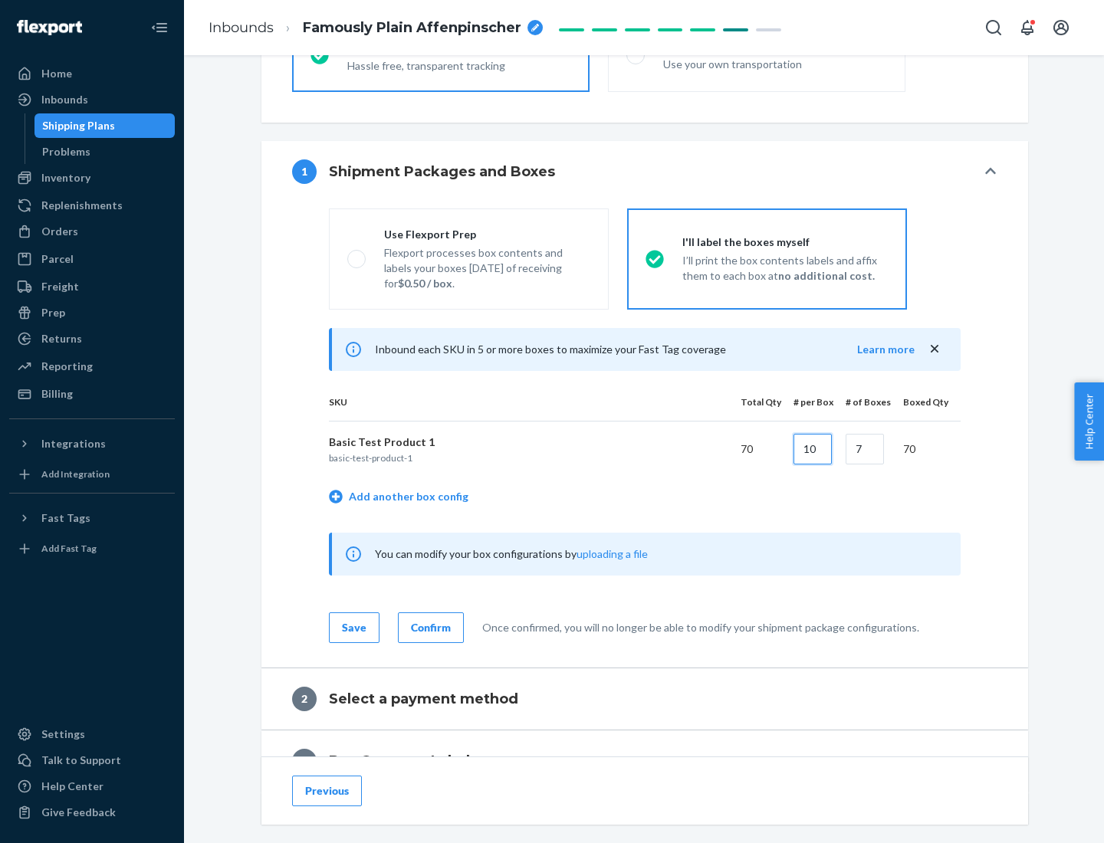
type input "10"
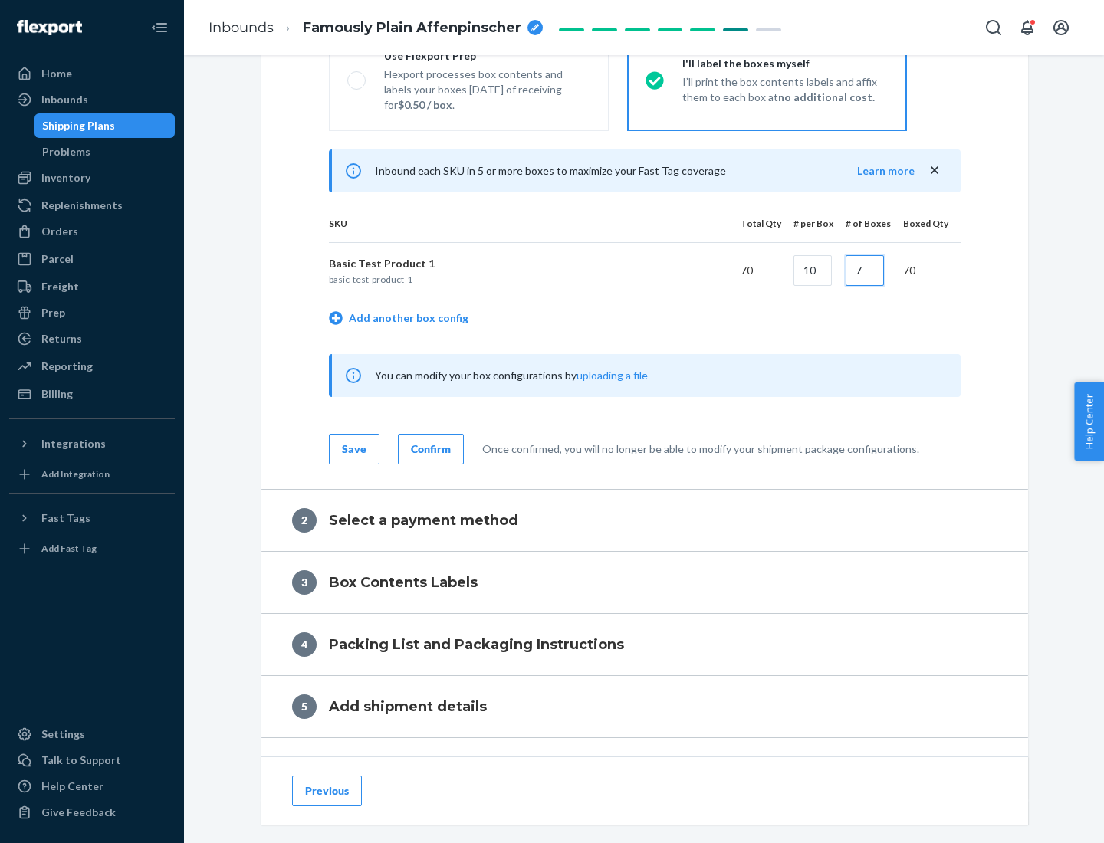
type input "7"
click at [429, 449] on div "Confirm" at bounding box center [431, 449] width 40 height 15
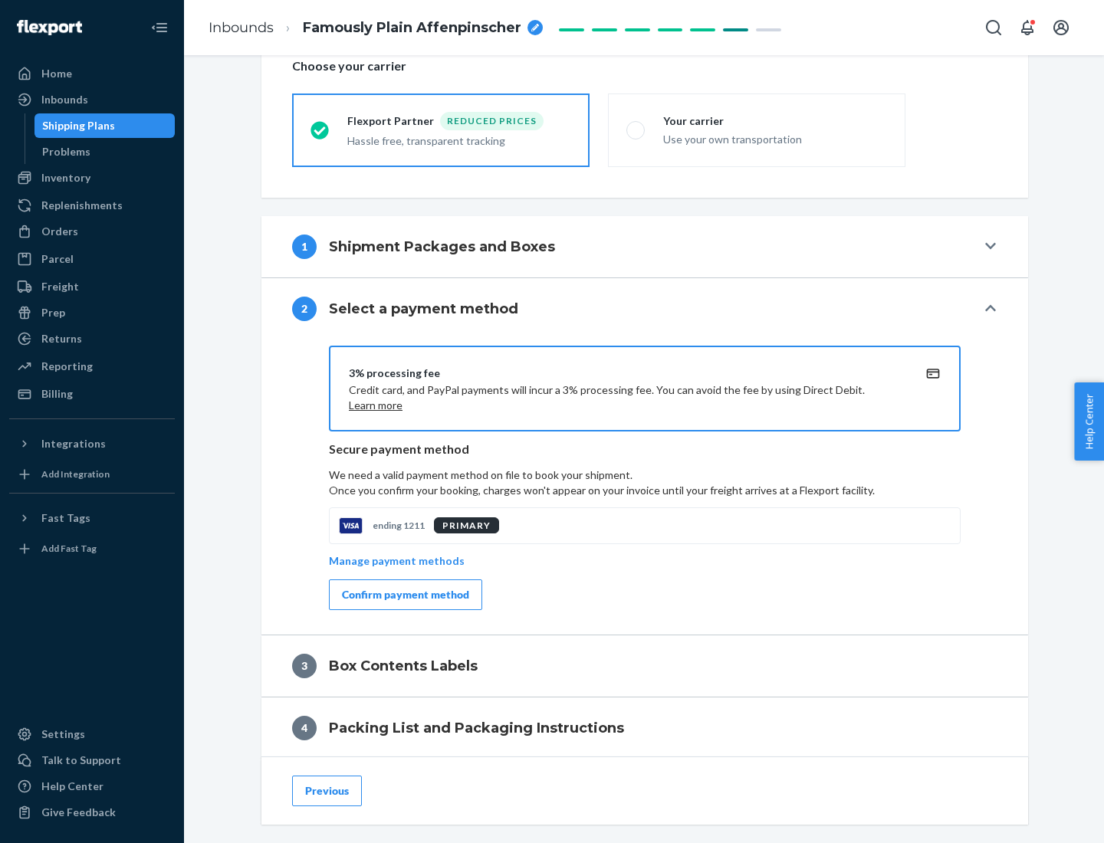
scroll to position [550, 0]
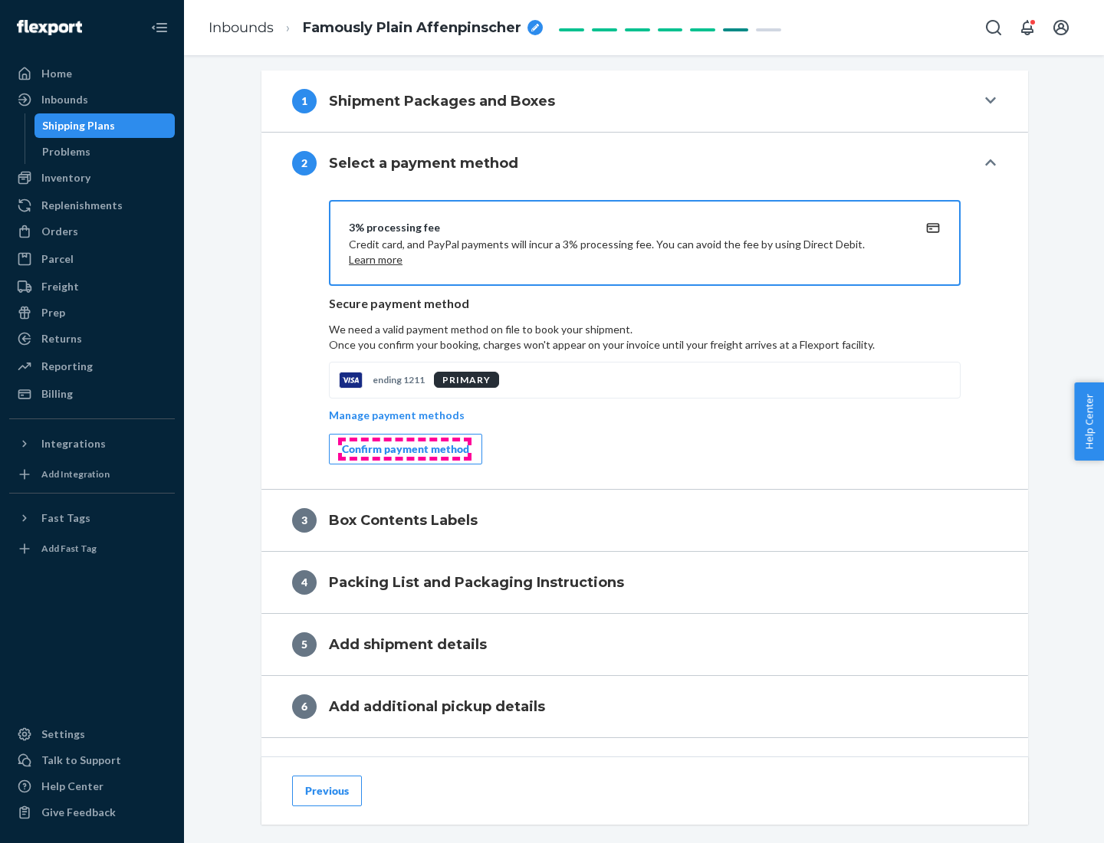
click at [404, 449] on div "Confirm payment method" at bounding box center [405, 449] width 127 height 15
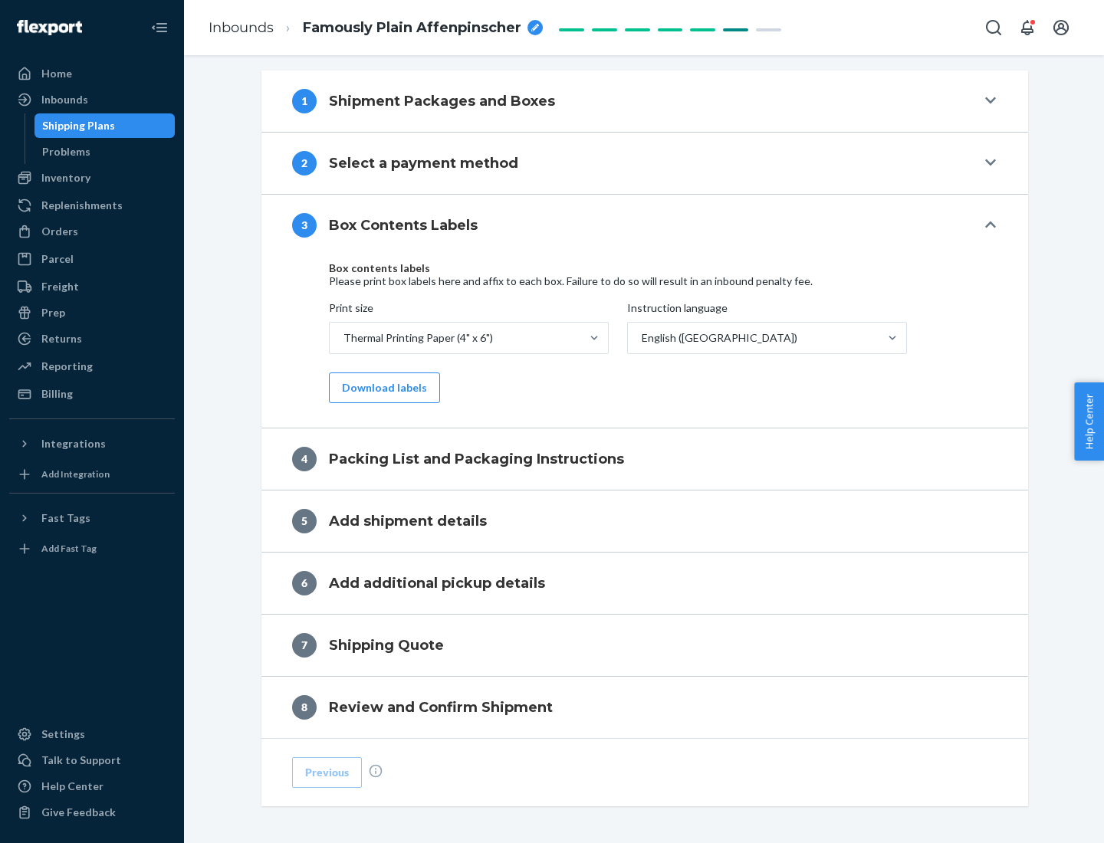
scroll to position [488, 0]
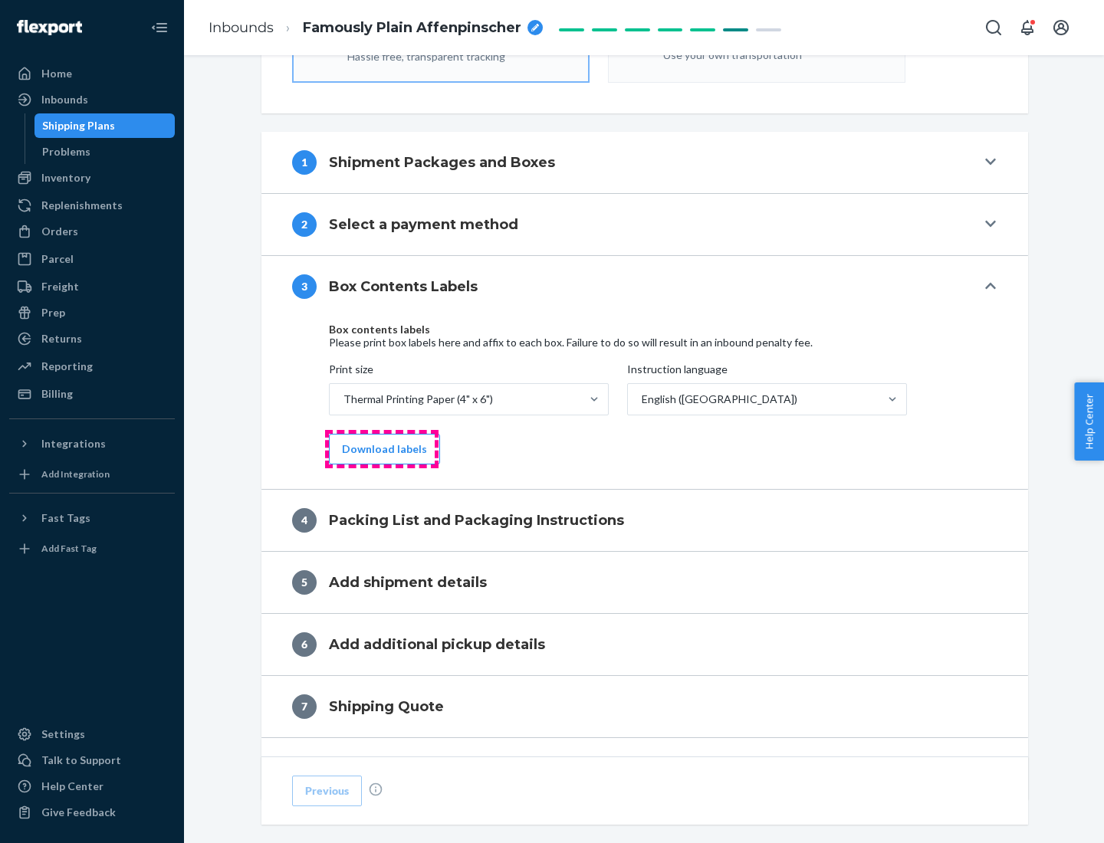
click at [381, 449] on button "Download labels" at bounding box center [384, 449] width 111 height 31
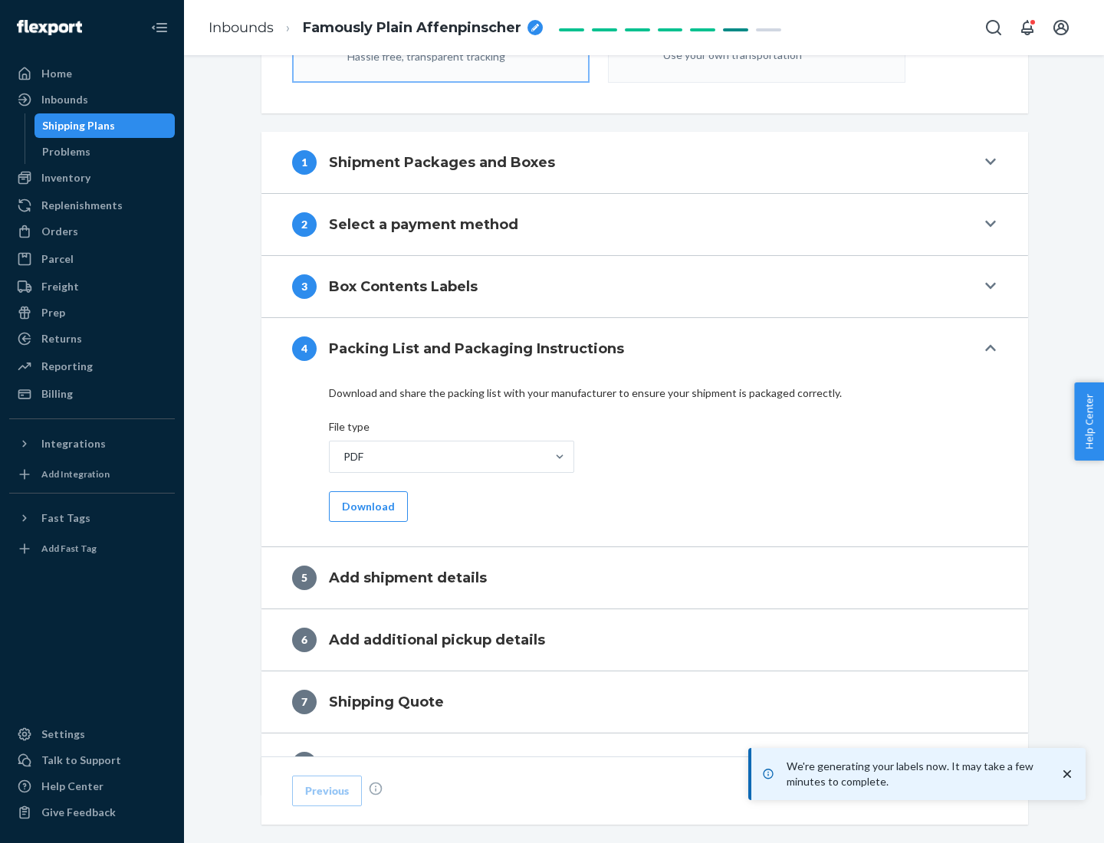
scroll to position [546, 0]
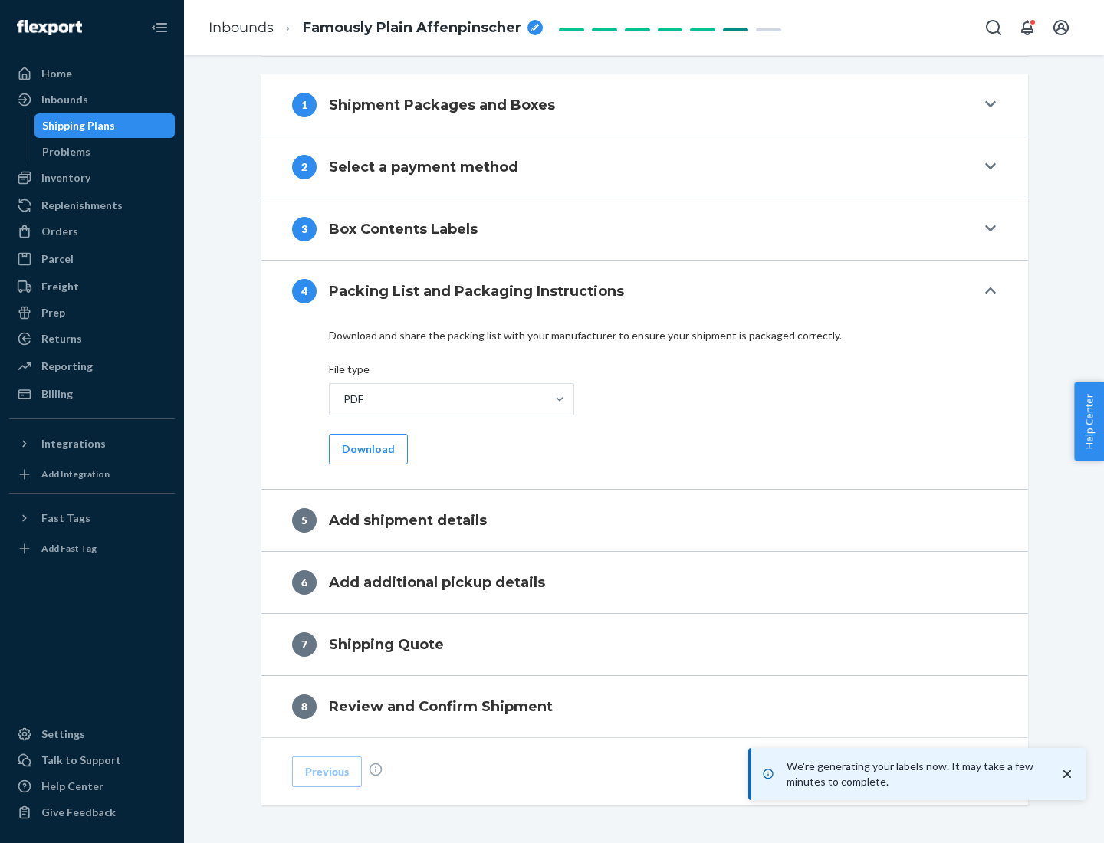
click at [366, 449] on button "Download" at bounding box center [368, 449] width 79 height 31
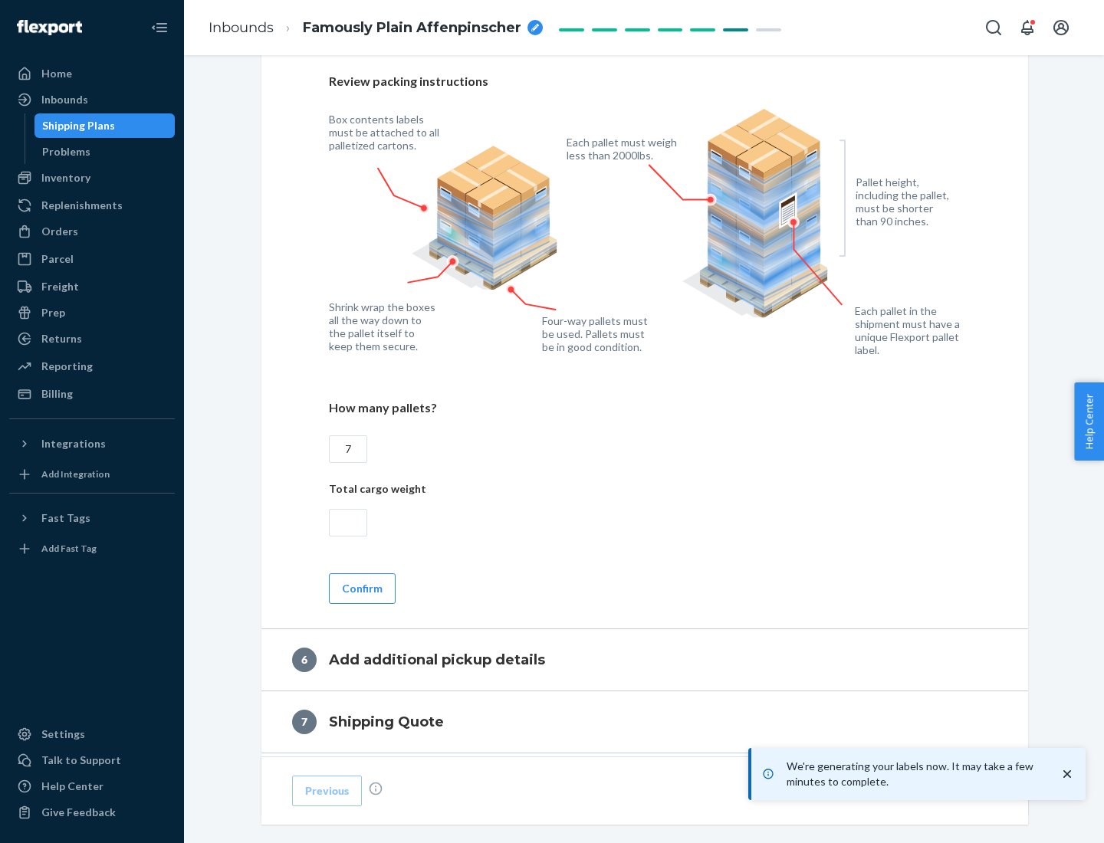
scroll to position [1057, 0]
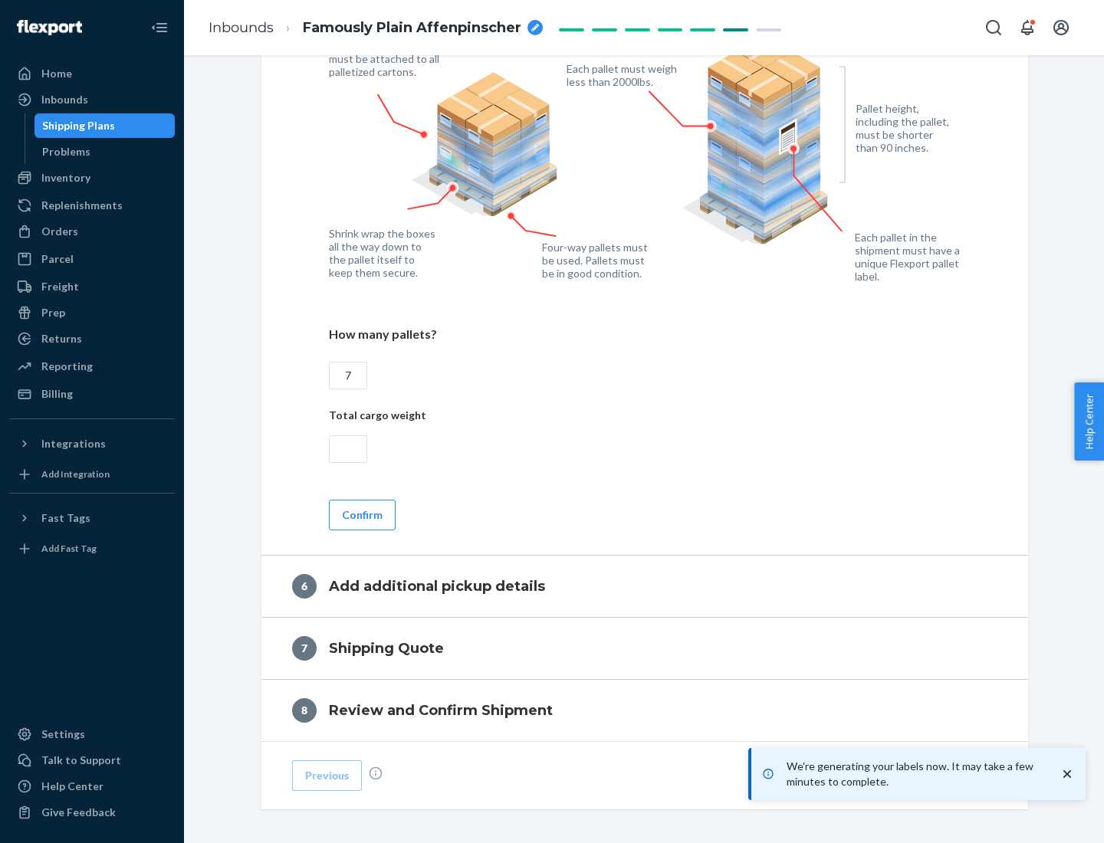
type input "7"
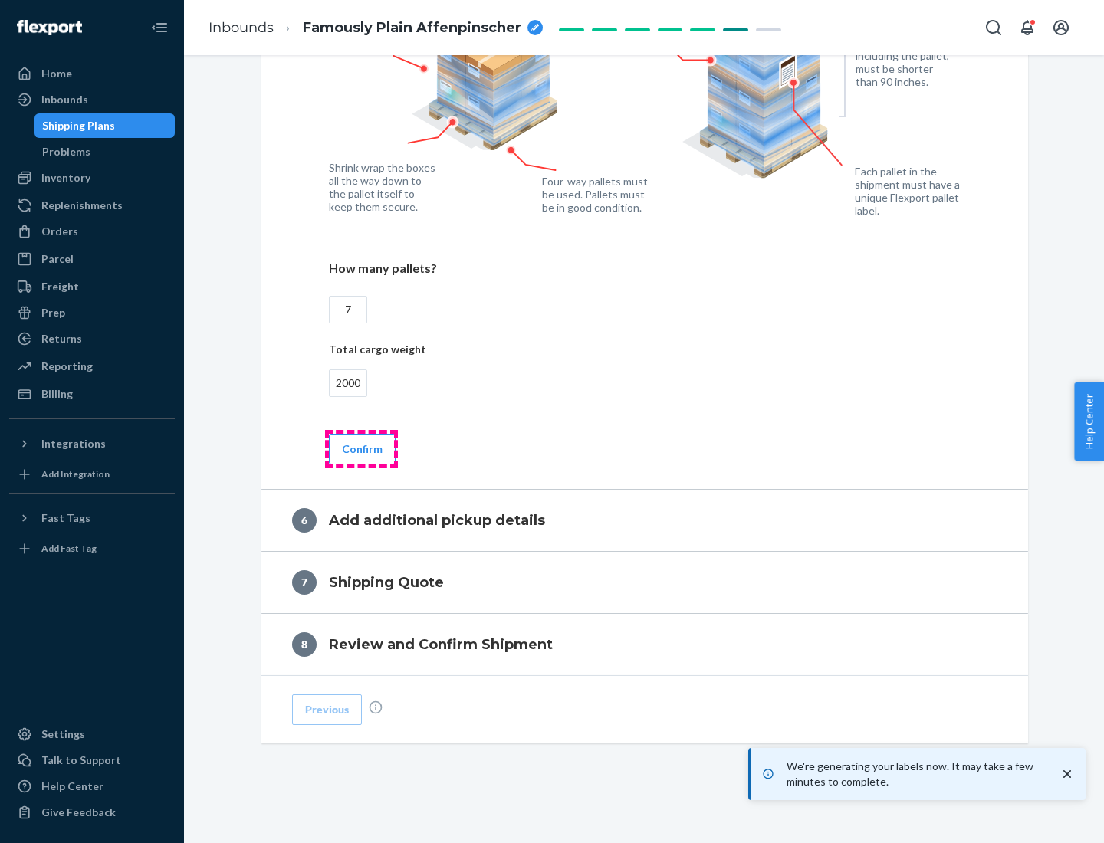
type input "2000"
click at [361, 449] on button "Confirm" at bounding box center [362, 449] width 67 height 31
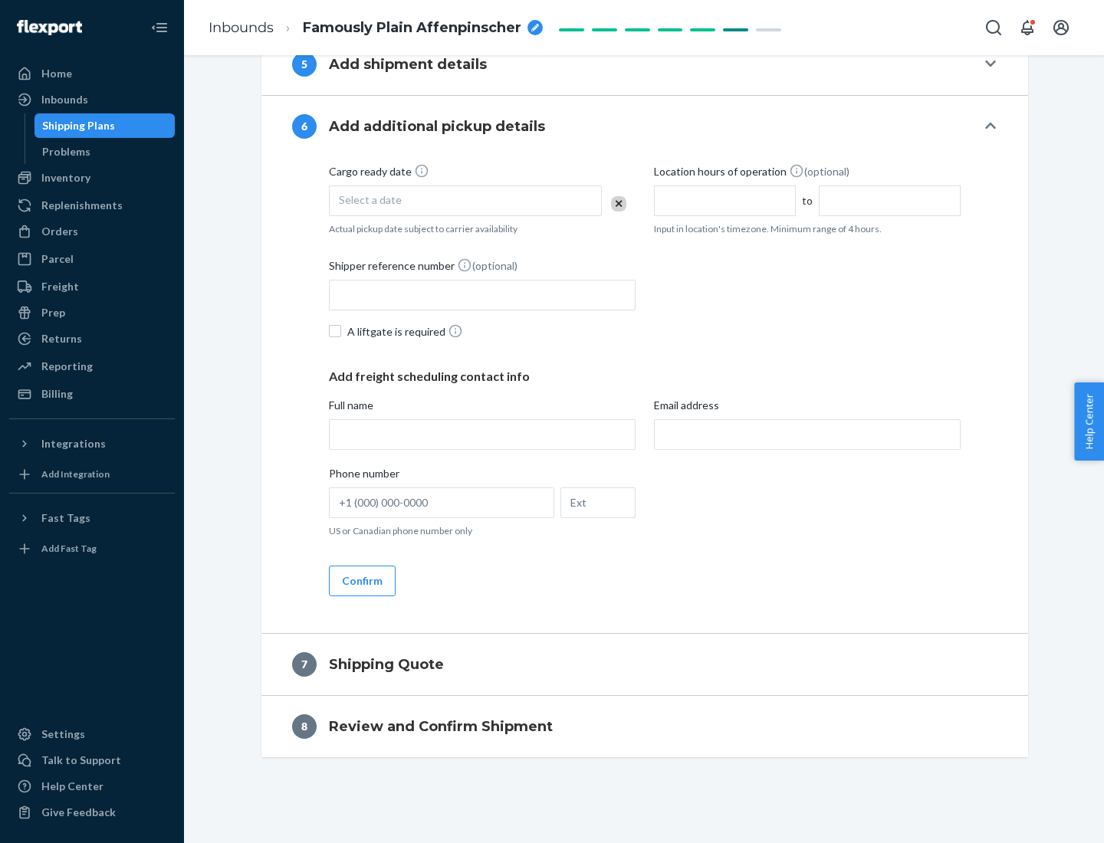
scroll to position [587, 0]
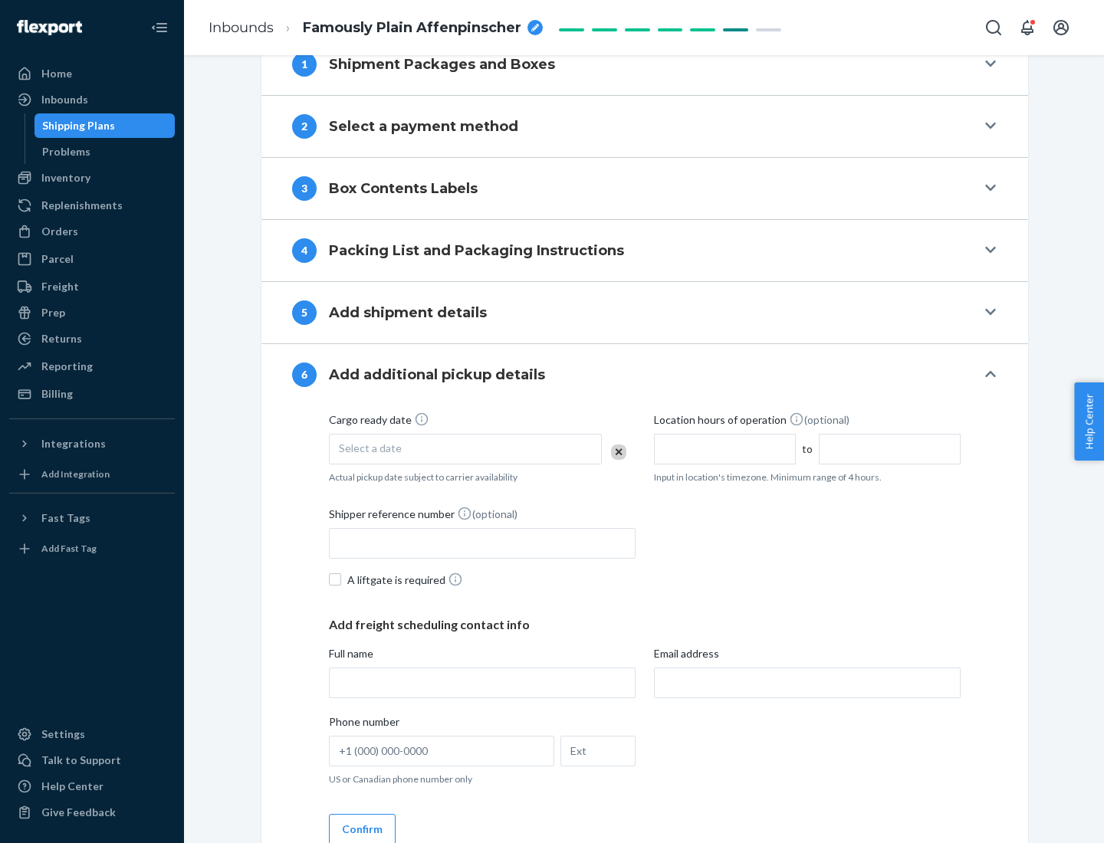
click at [465, 449] on div "Select a date" at bounding box center [465, 449] width 273 height 31
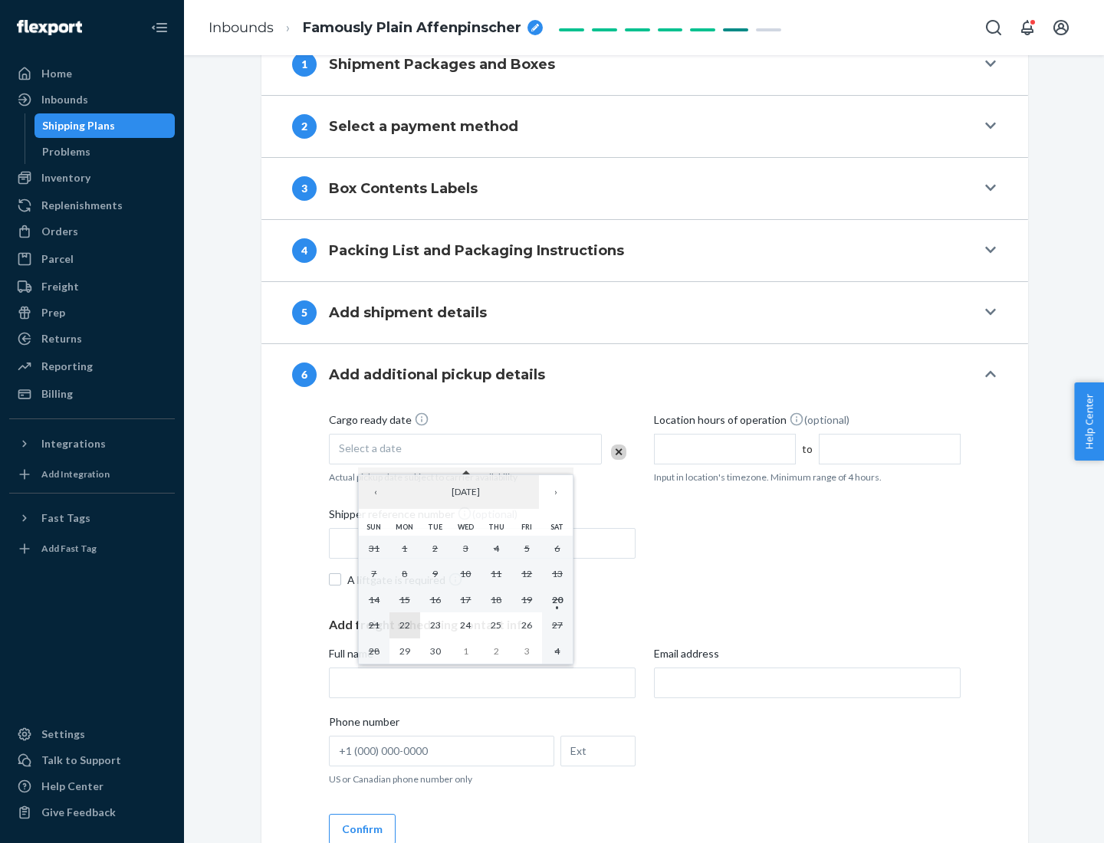
click at [404, 625] on abbr "22" at bounding box center [404, 625] width 11 height 12
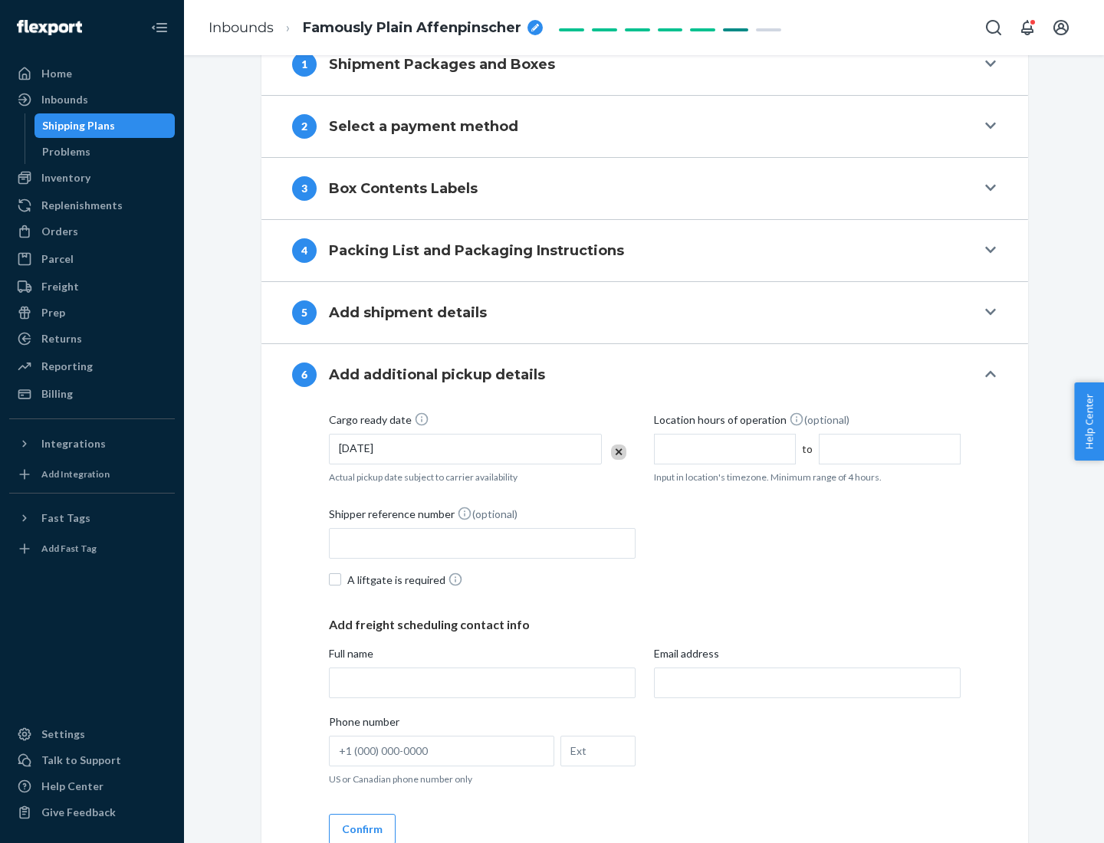
scroll to position [820, 0]
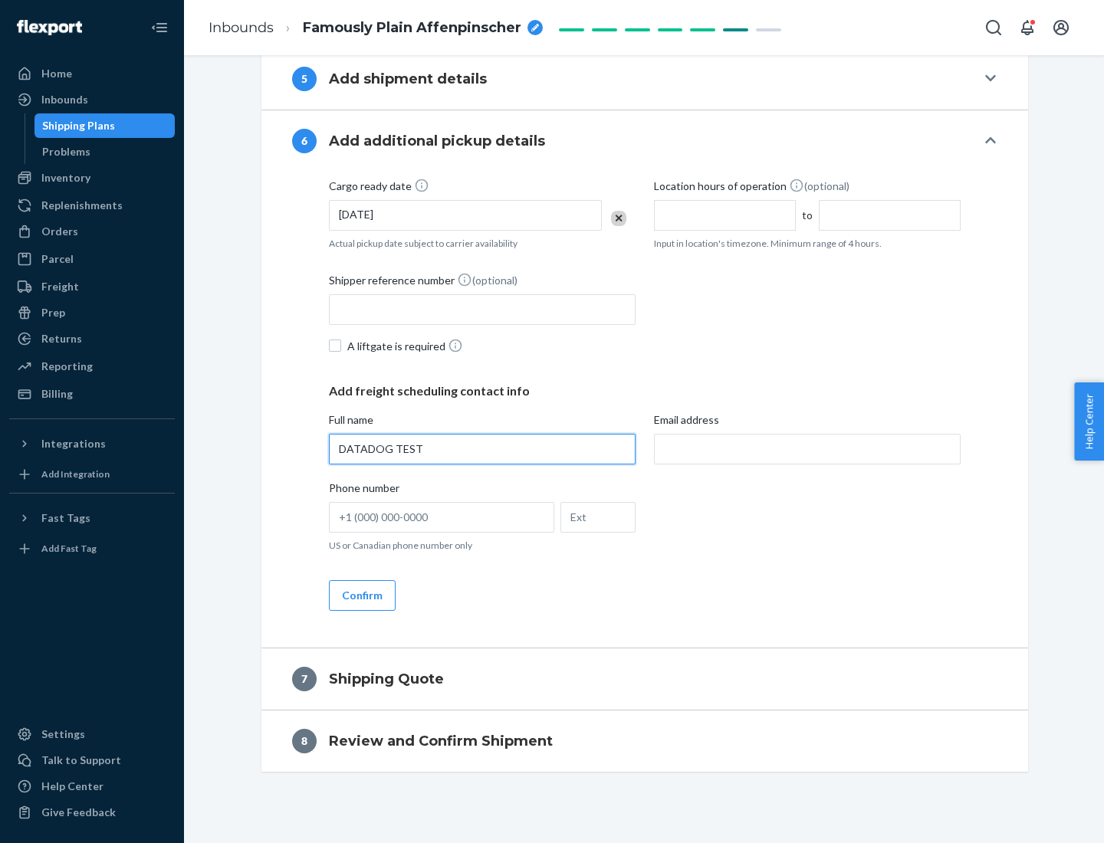
type input "DATADOG TEST"
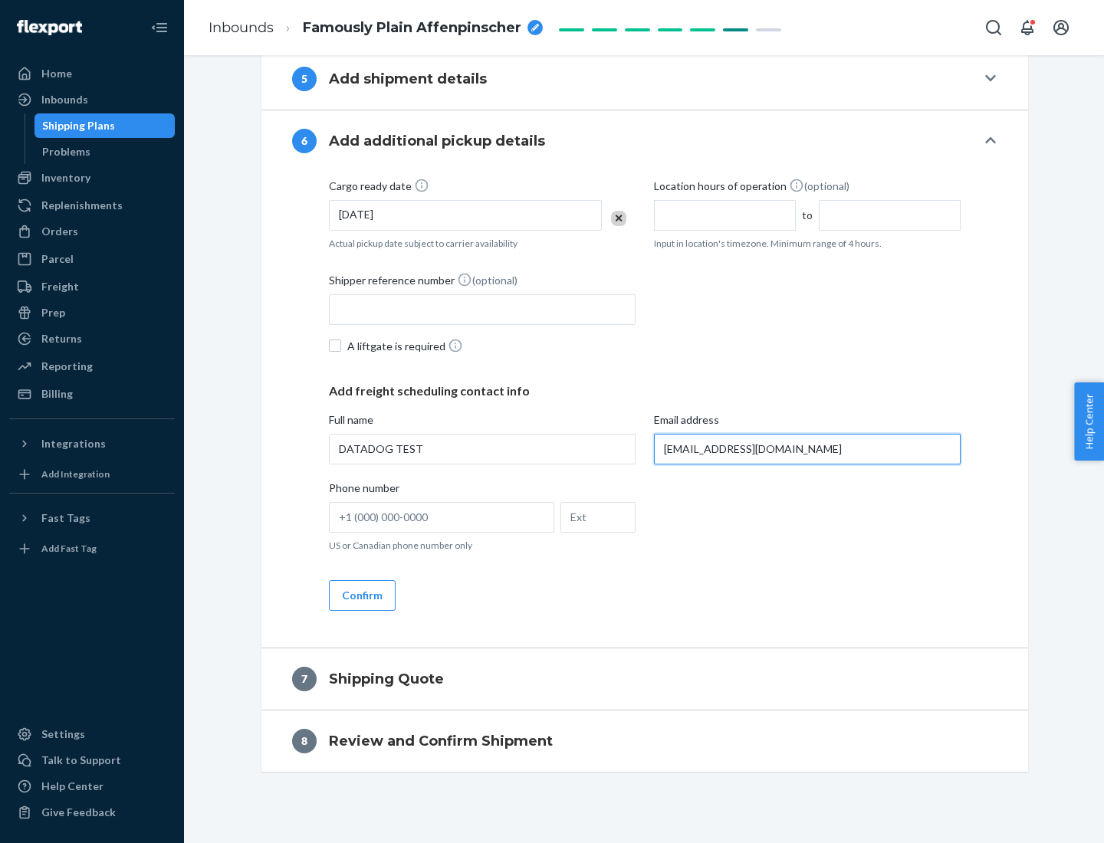
scroll to position [835, 0]
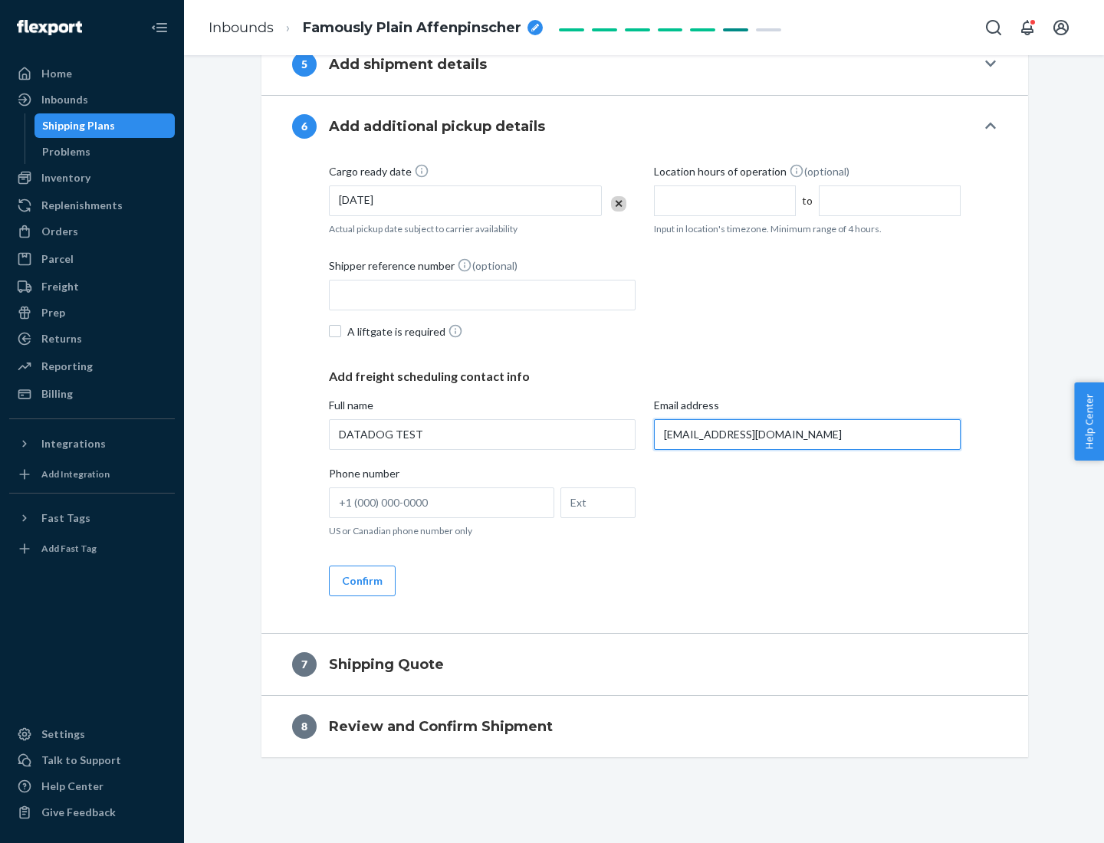
type input "[EMAIL_ADDRESS][DOMAIN_NAME]"
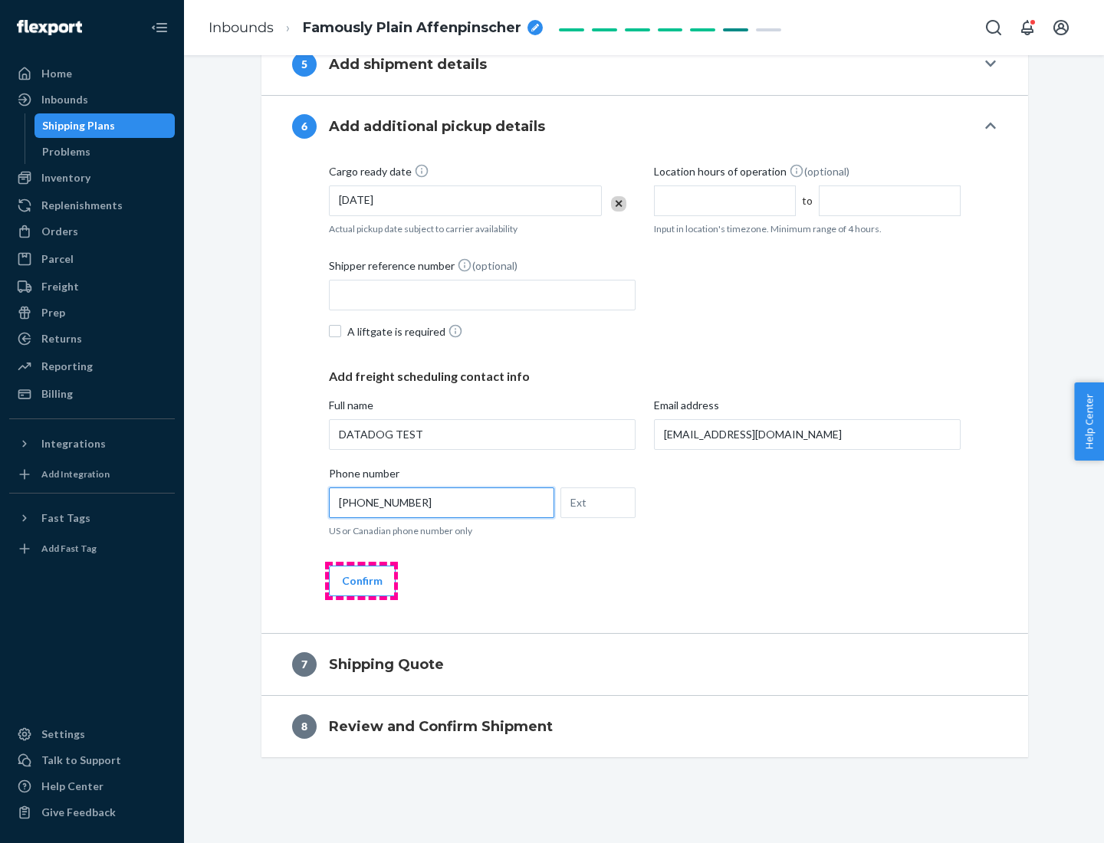
type input "[PHONE_NUMBER]"
click at [361, 580] on button "Confirm" at bounding box center [362, 581] width 67 height 31
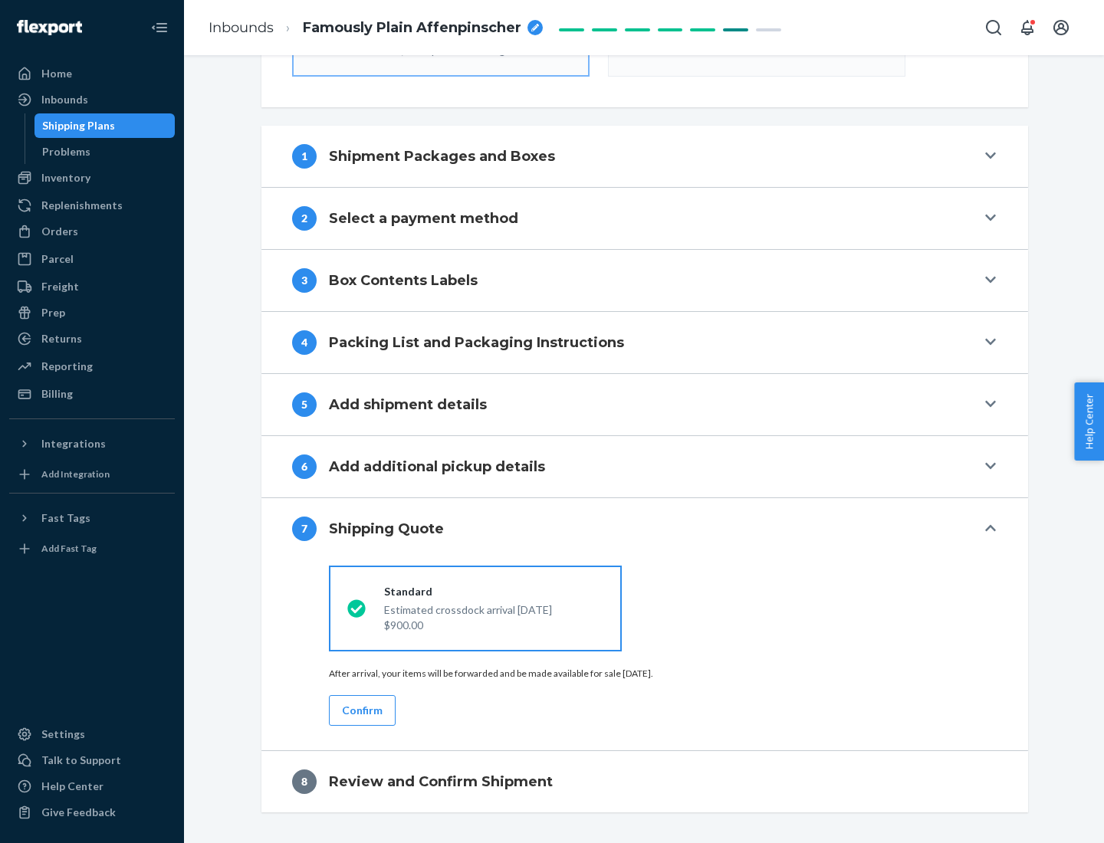
scroll to position [550, 0]
